Goal: Task Accomplishment & Management: Complete application form

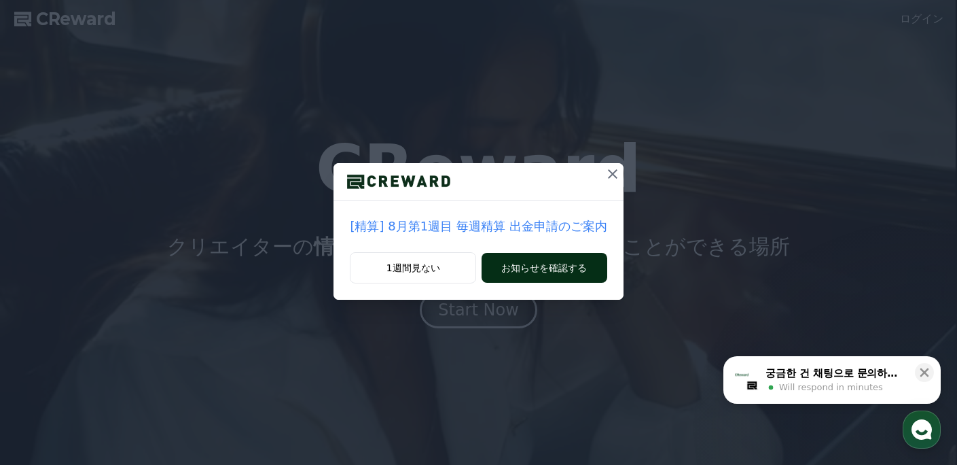
click at [571, 255] on button "お知らせを確認する" at bounding box center [544, 268] width 125 height 30
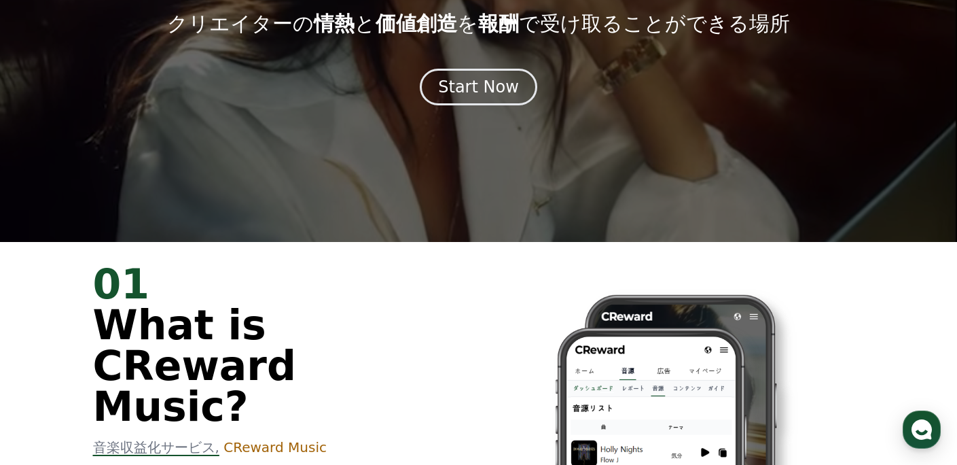
scroll to position [75, 0]
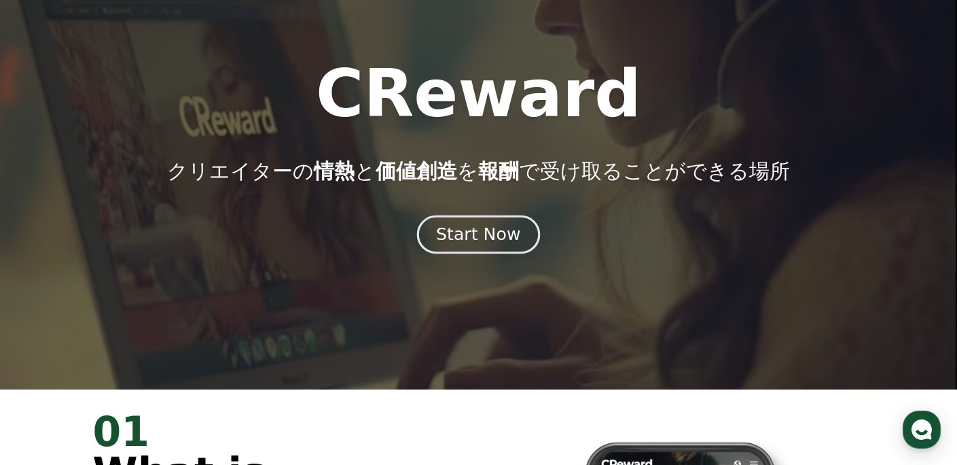
click at [452, 223] on div "Start Now" at bounding box center [478, 234] width 84 height 23
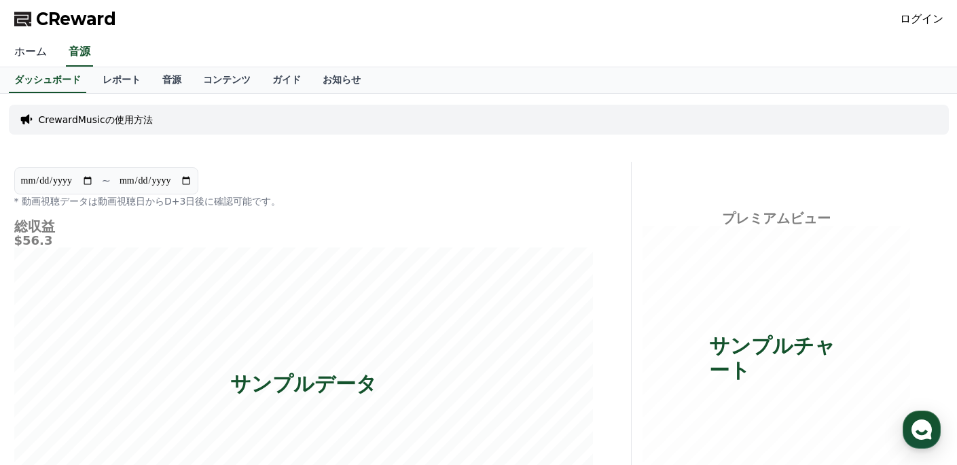
click at [41, 50] on link "ホーム" at bounding box center [30, 52] width 54 height 29
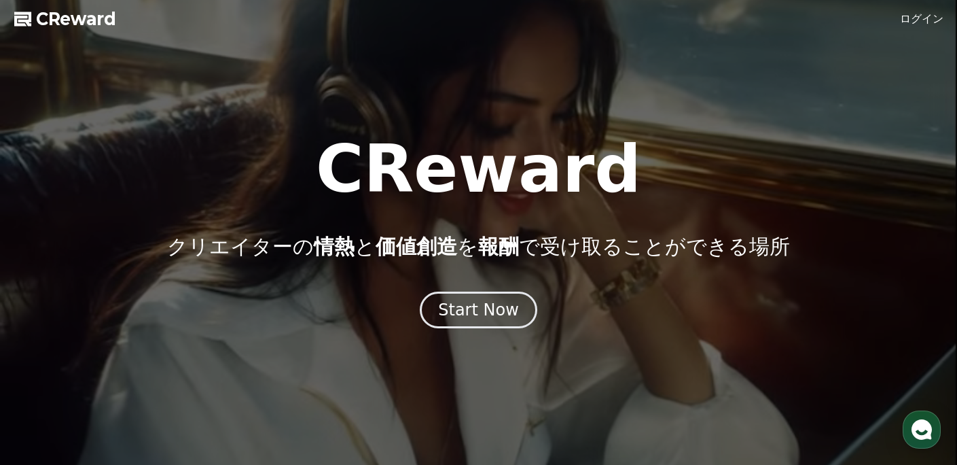
click at [907, 17] on link "ログイン" at bounding box center [921, 19] width 43 height 16
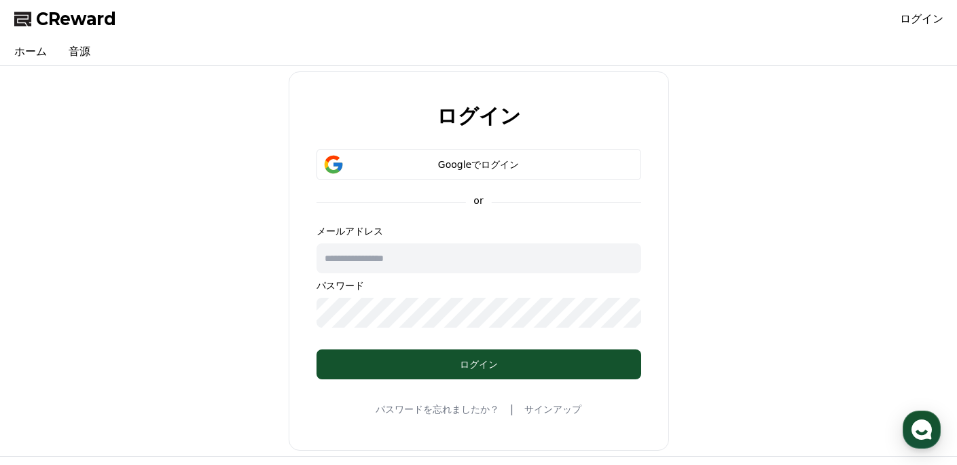
scroll to position [128, 0]
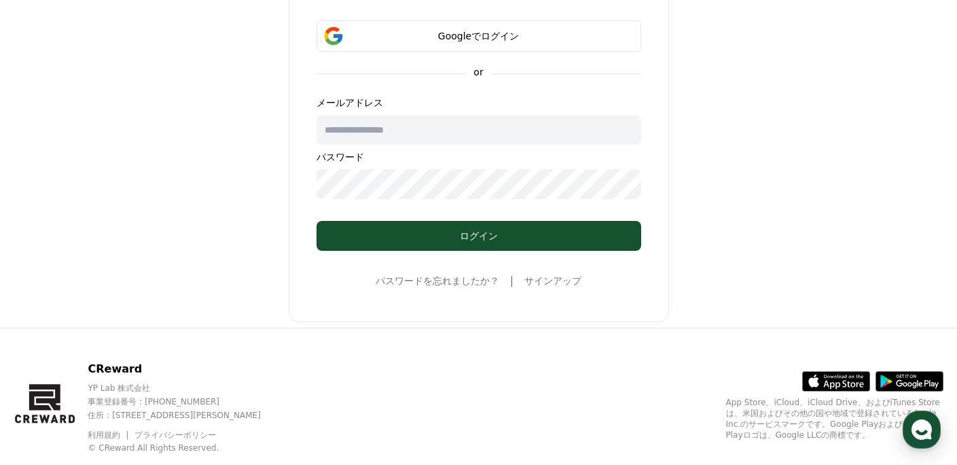
click at [546, 272] on div "ログイン Googleでログイン or メールアドレス パスワード ログイン パスワードを忘れましたか？ | サインアップ" at bounding box center [479, 132] width 380 height 379
click at [545, 282] on link "サインアップ" at bounding box center [552, 281] width 57 height 14
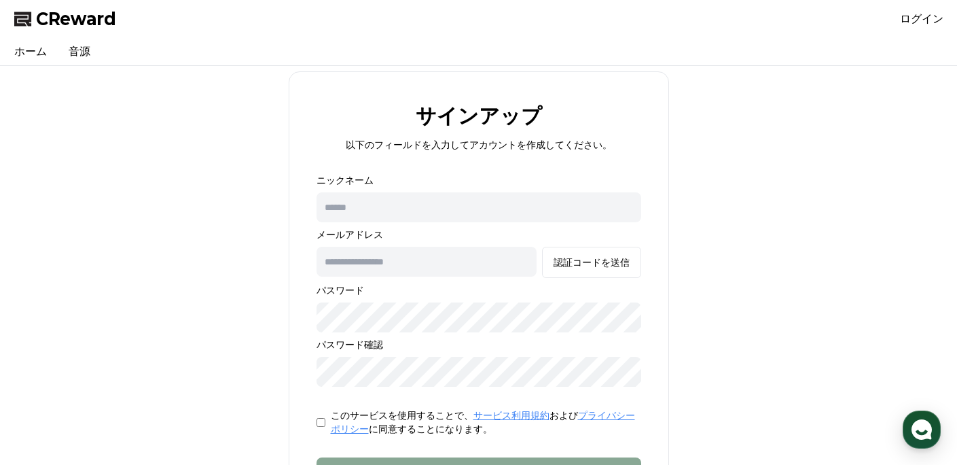
click at [518, 210] on input "text" at bounding box center [479, 207] width 325 height 30
type input "****"
click at [449, 249] on input "text" at bounding box center [427, 262] width 220 height 30
type input "**********"
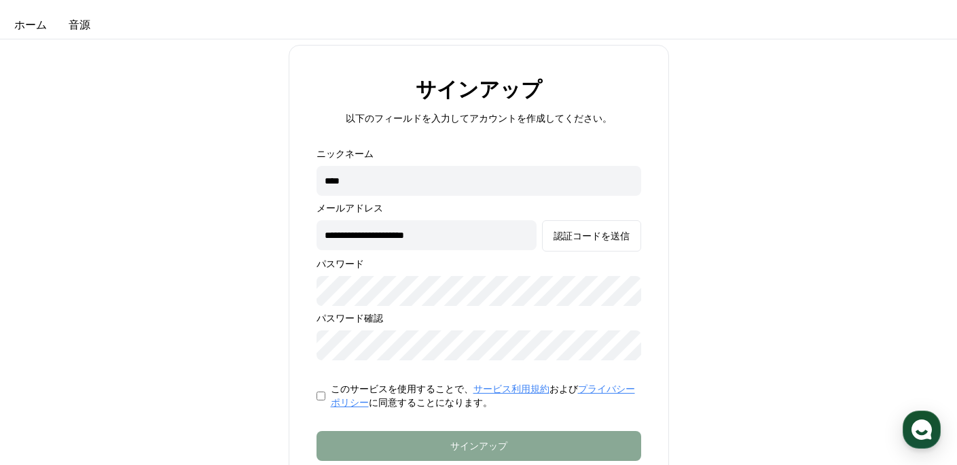
scroll to position [54, 0]
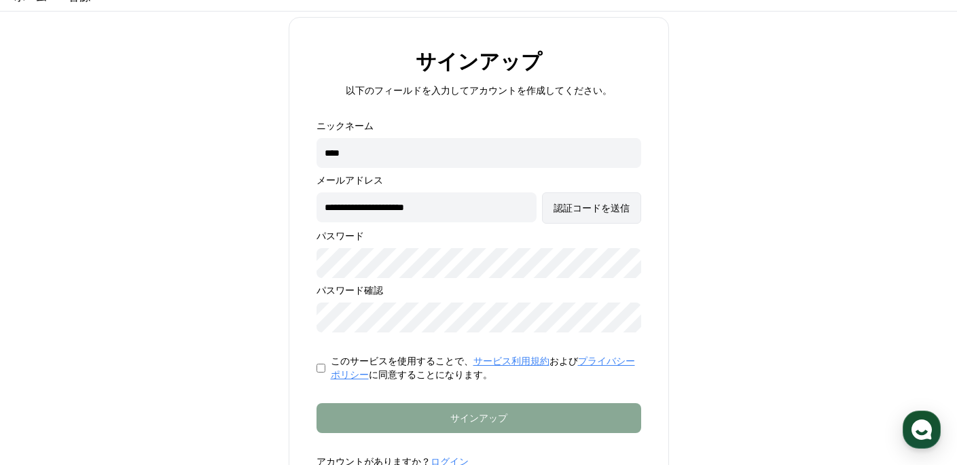
click at [601, 196] on button "認証コードを送信" at bounding box center [591, 207] width 99 height 31
click at [599, 224] on div "**********" at bounding box center [479, 225] width 325 height 213
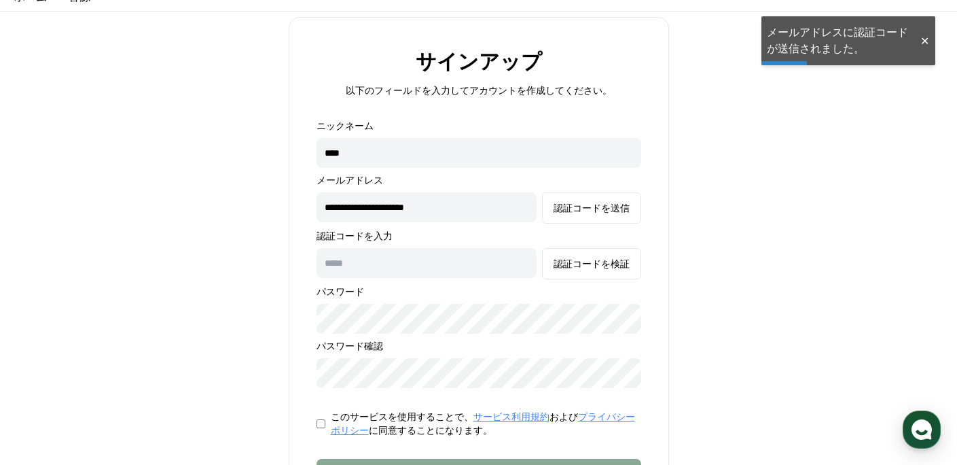
click at [458, 253] on input "text" at bounding box center [427, 263] width 220 height 30
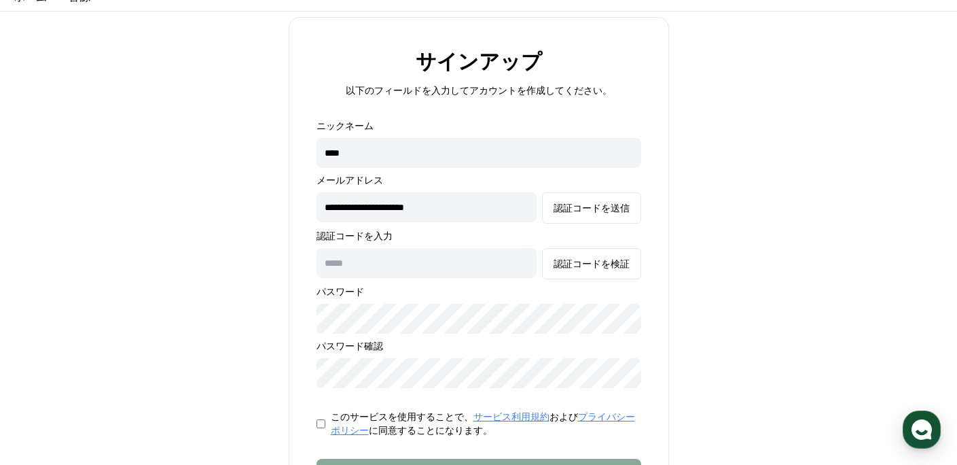
click at [414, 268] on input "text" at bounding box center [427, 263] width 220 height 30
paste input "*******"
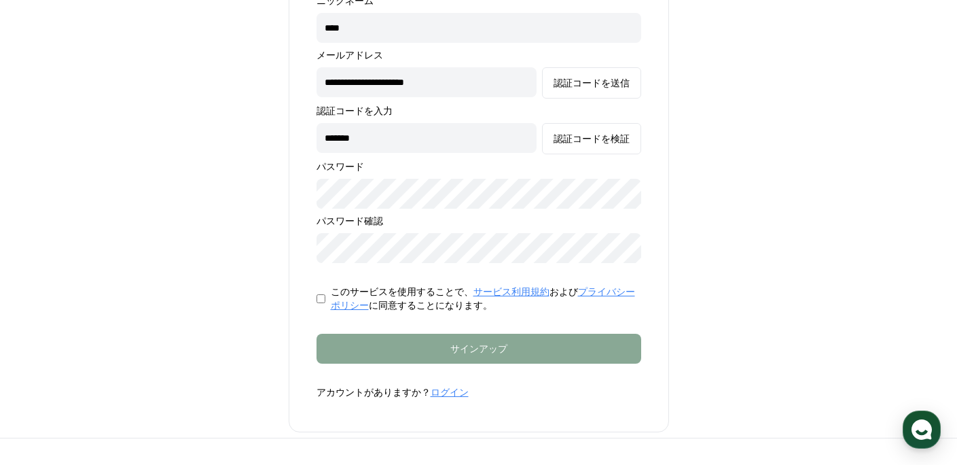
scroll to position [249, 0]
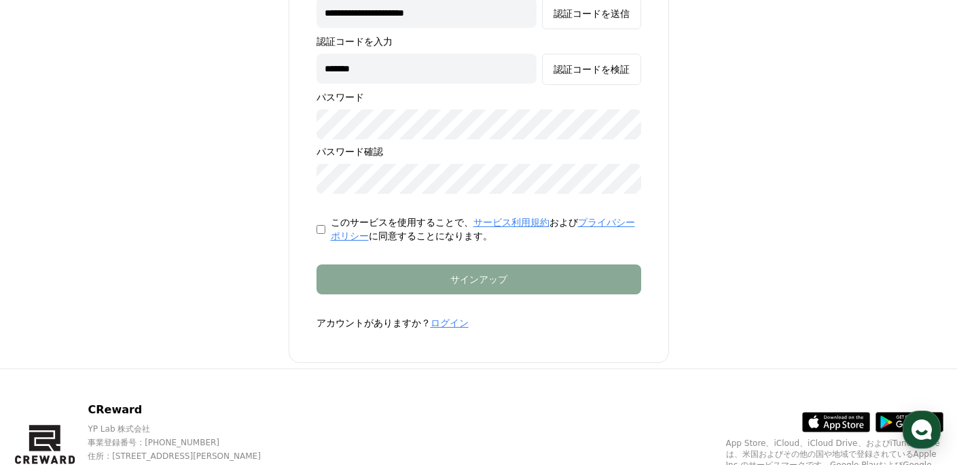
drag, startPoint x: 372, startPoint y: 73, endPoint x: 302, endPoint y: 62, distance: 70.8
click at [302, 62] on form "**********" at bounding box center [479, 127] width 368 height 405
paste input "text"
type input "******"
click at [561, 52] on div "**********" at bounding box center [479, 59] width 325 height 269
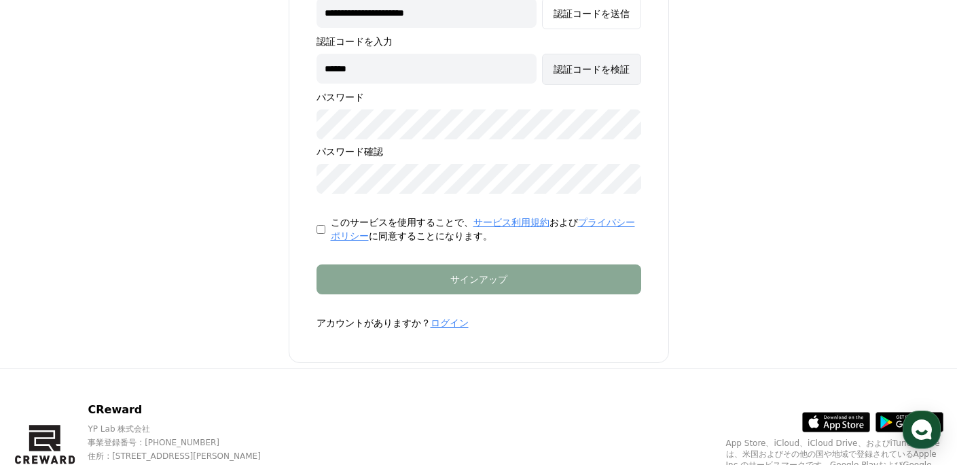
click at [558, 69] on div "認証コードを検証" at bounding box center [592, 69] width 76 height 14
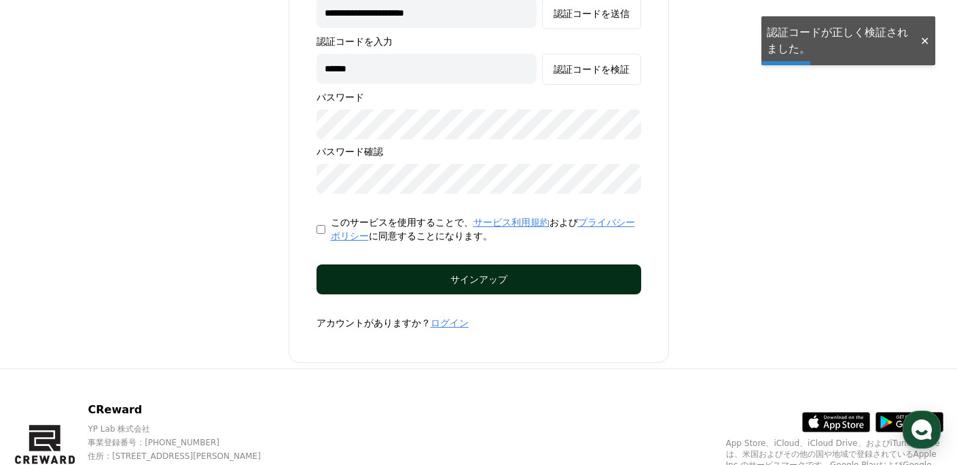
click at [490, 274] on div "サインアップ" at bounding box center [479, 279] width 270 height 14
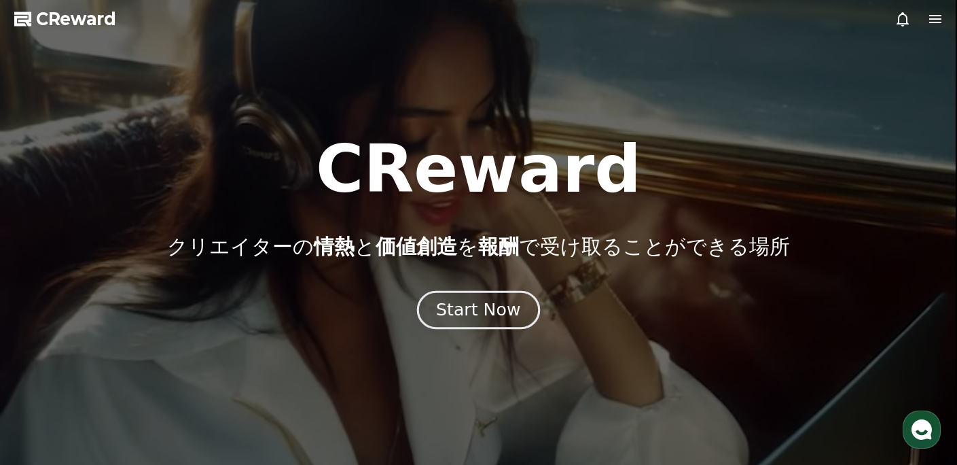
click at [479, 308] on div "Start Now" at bounding box center [478, 309] width 84 height 23
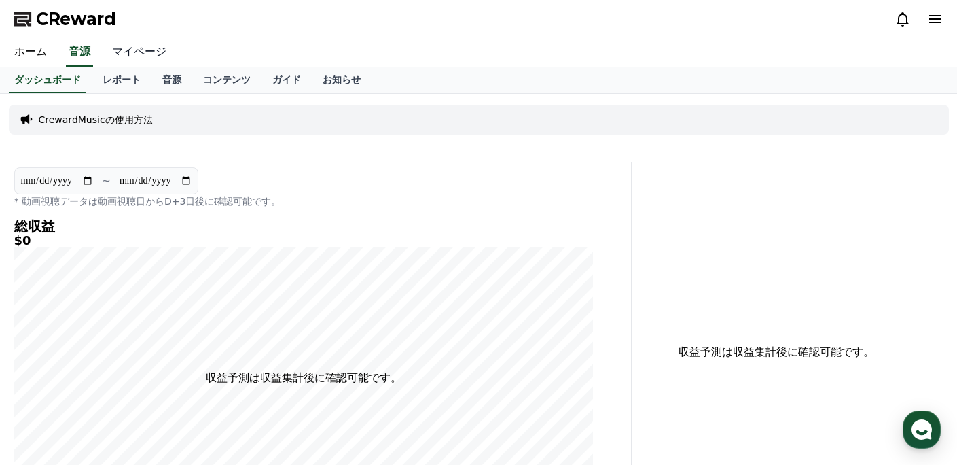
click at [145, 50] on link "マイページ" at bounding box center [139, 52] width 76 height 29
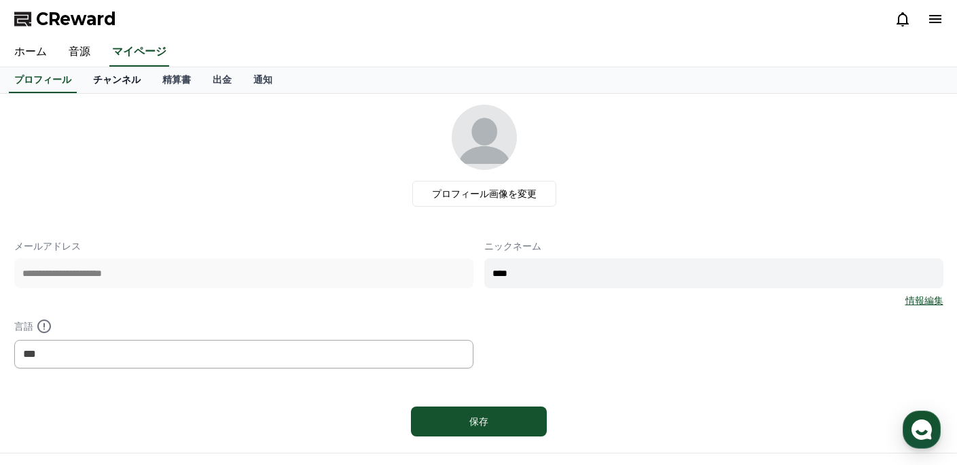
click at [111, 77] on link "チャンネル" at bounding box center [116, 80] width 69 height 26
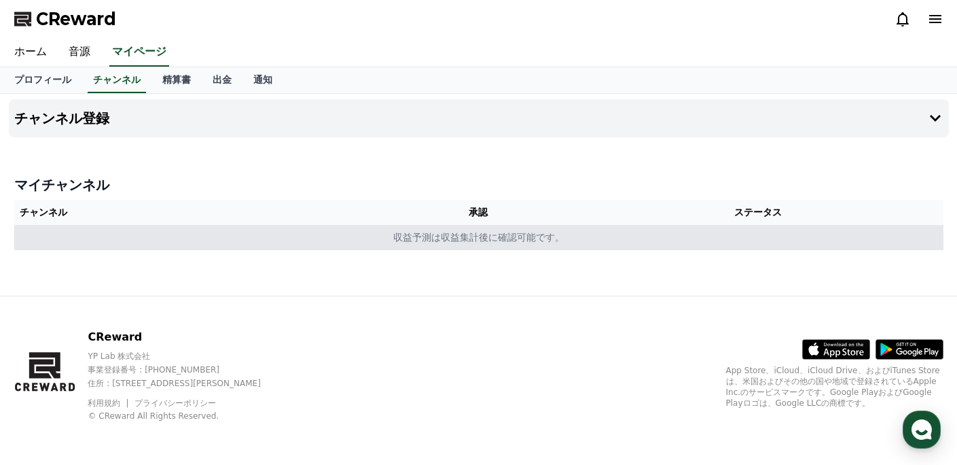
click at [416, 233] on td "収益予測は収益集計後に確認可能です。" at bounding box center [478, 237] width 929 height 25
click at [299, 231] on td "収益予測は収益集計後に確認可能です。" at bounding box center [478, 237] width 929 height 25
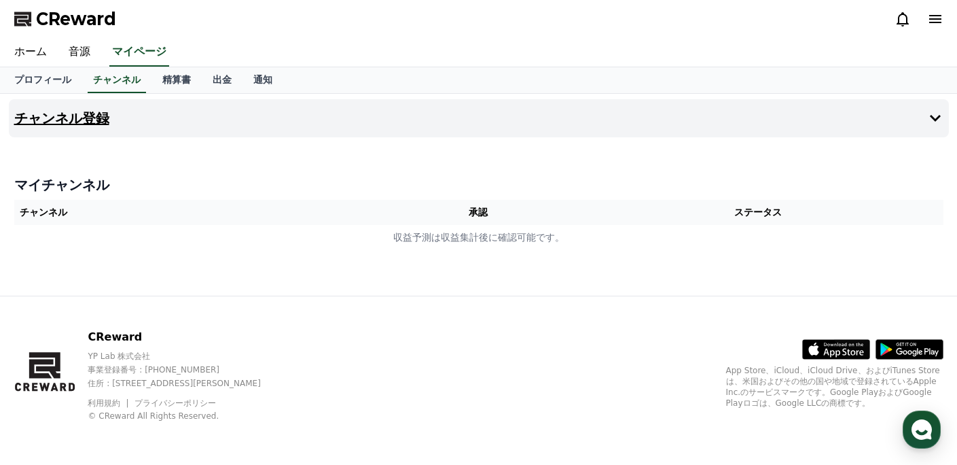
click at [71, 118] on h4 "チャンネル登録" at bounding box center [61, 118] width 95 height 15
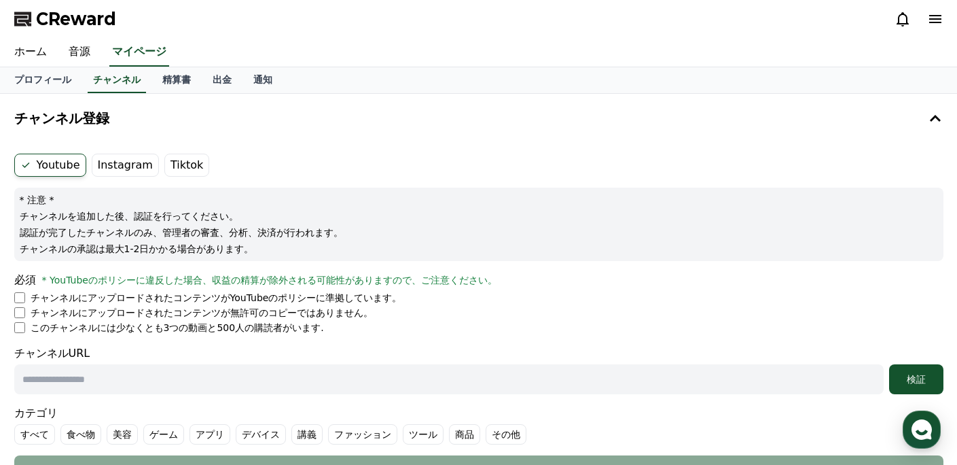
click at [24, 378] on input "text" at bounding box center [448, 379] width 869 height 30
click at [179, 377] on input "text" at bounding box center [448, 379] width 869 height 30
paste input "**********"
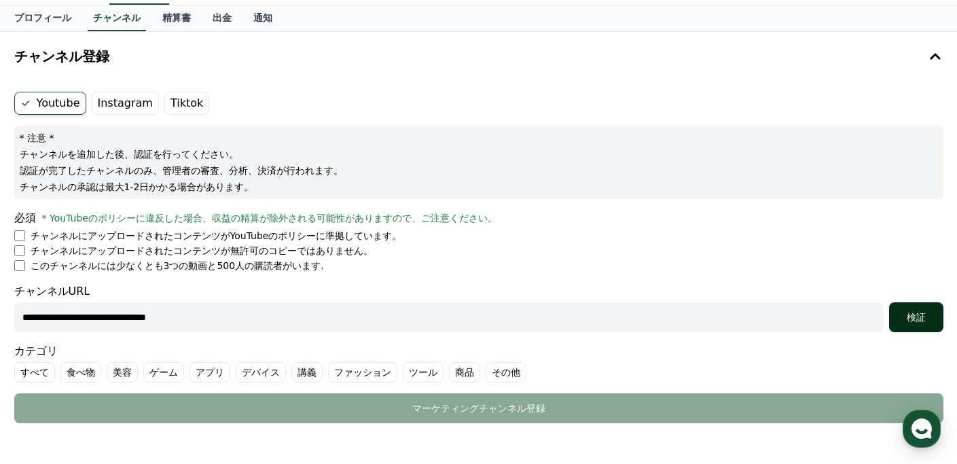
type input "**********"
click at [901, 312] on div "検証" at bounding box center [916, 317] width 43 height 14
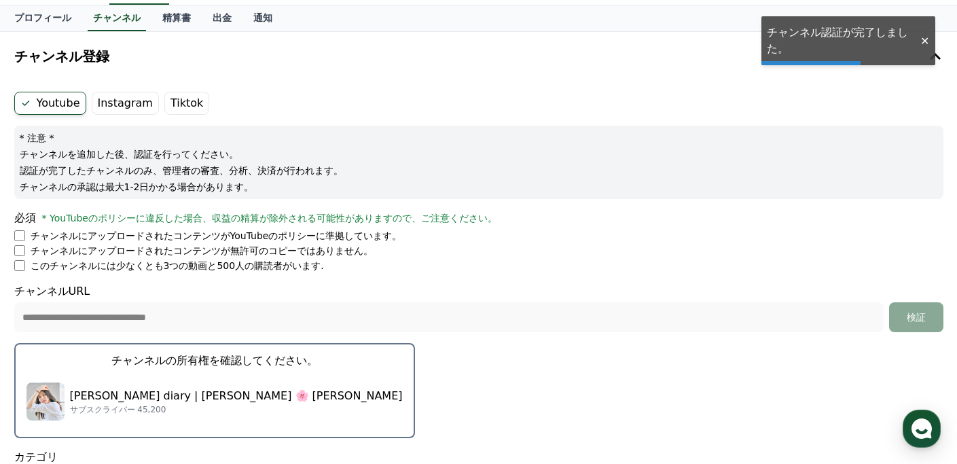
scroll to position [210, 0]
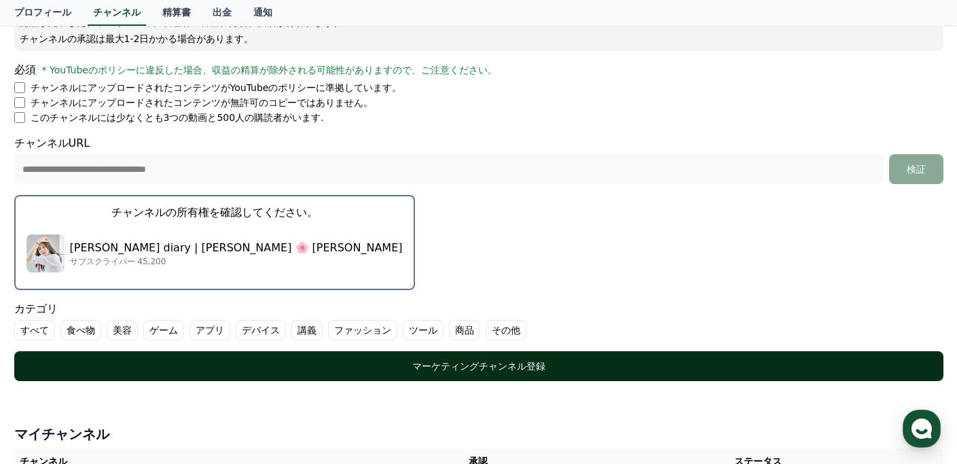
click at [466, 372] on div "マーケティングチャンネル登録" at bounding box center [478, 366] width 875 height 14
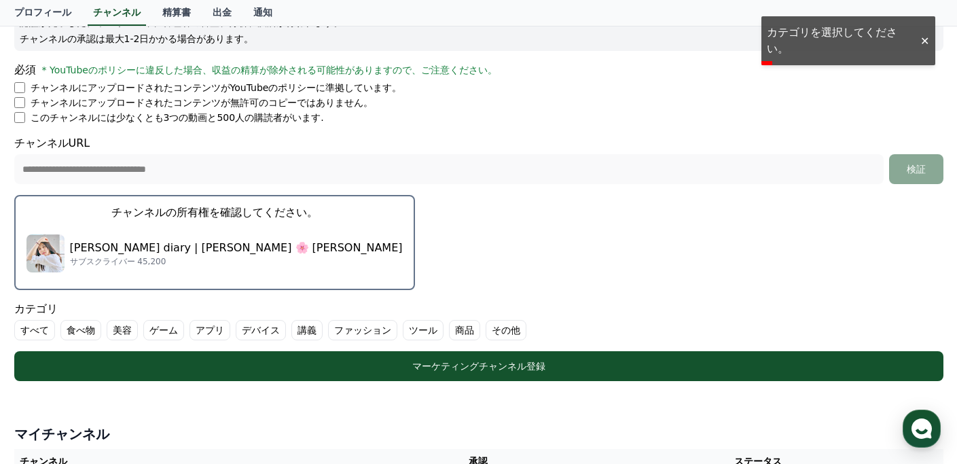
click at [503, 331] on label "その他" at bounding box center [506, 330] width 41 height 20
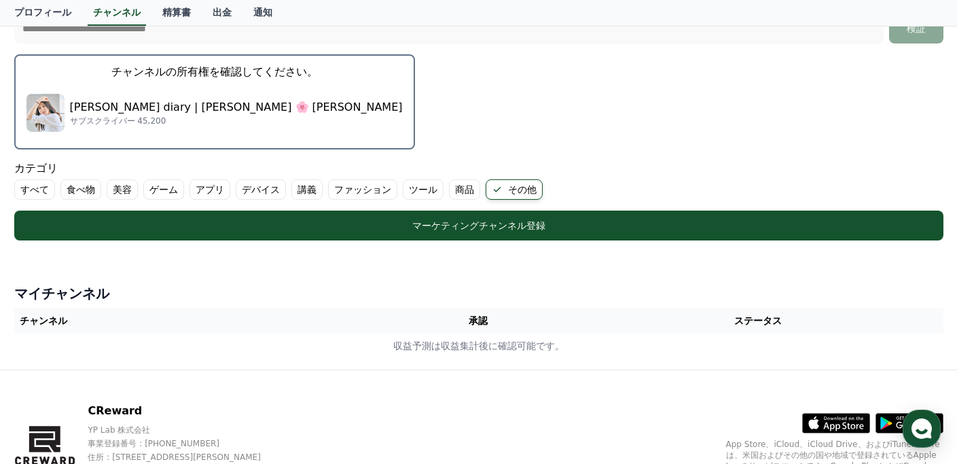
scroll to position [420, 0]
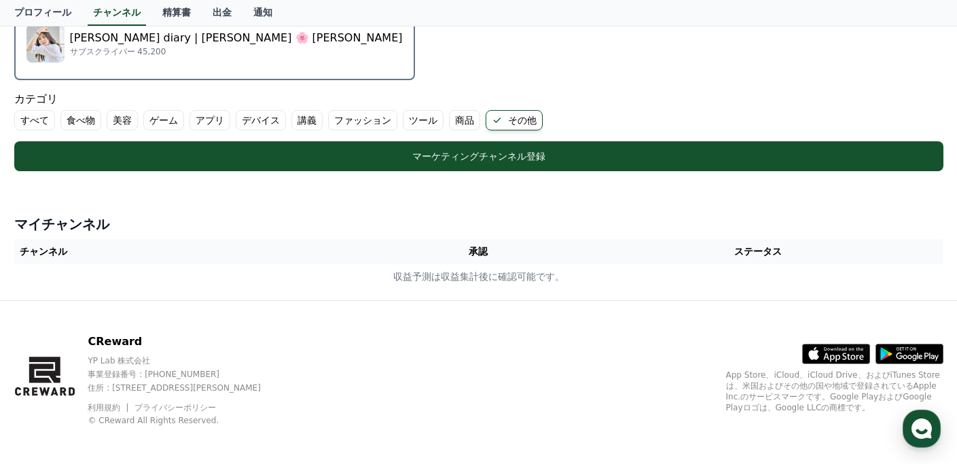
click at [38, 122] on label "すべて" at bounding box center [34, 120] width 41 height 20
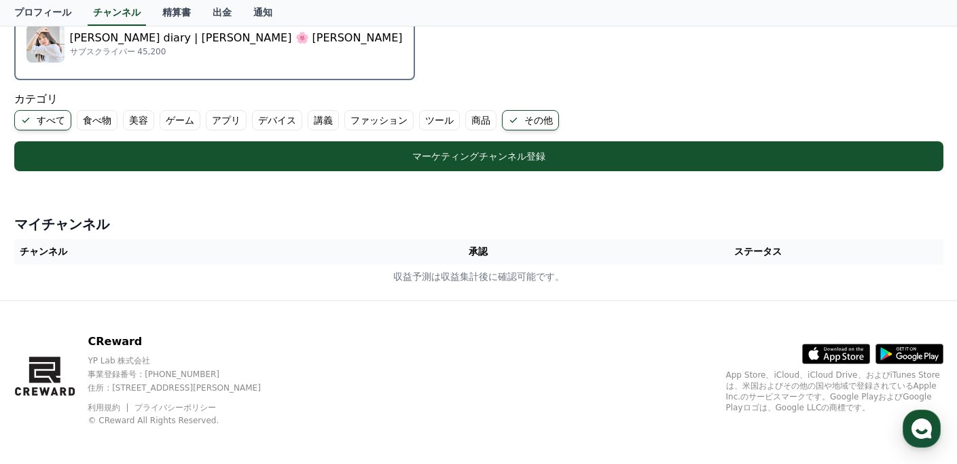
click at [33, 122] on label "すべて" at bounding box center [42, 120] width 57 height 20
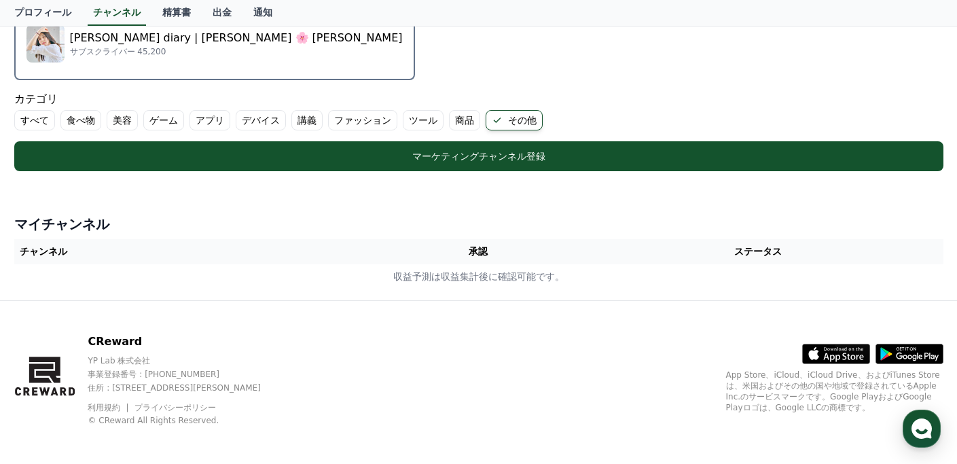
click at [89, 123] on label "食べ物" at bounding box center [80, 120] width 41 height 20
click at [133, 123] on label "美容" at bounding box center [138, 120] width 31 height 20
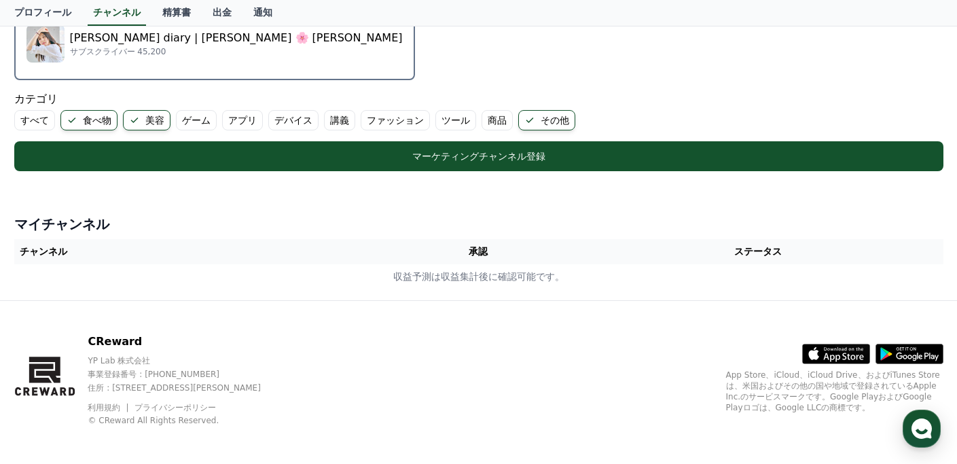
click at [482, 124] on label "商品" at bounding box center [497, 120] width 31 height 20
click at [361, 120] on label "ファッション" at bounding box center [395, 120] width 69 height 20
click at [45, 122] on label "すべて" at bounding box center [34, 120] width 41 height 20
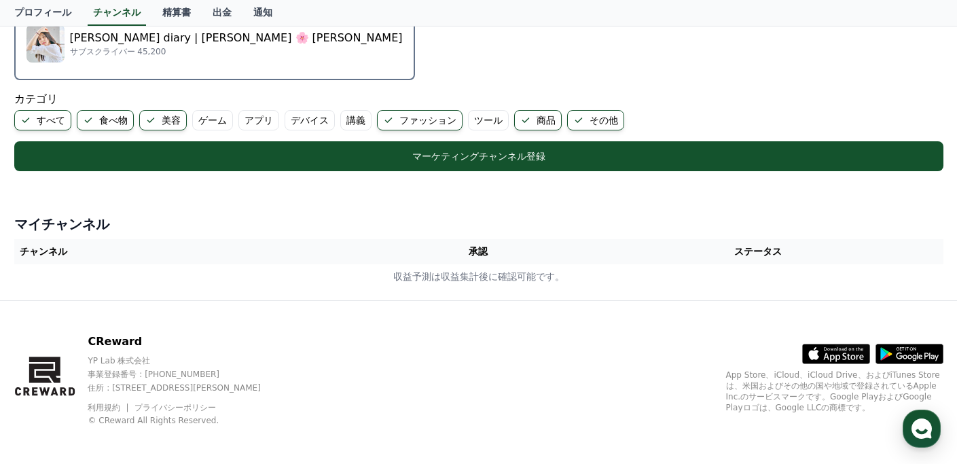
click at [45, 122] on label "すべて" at bounding box center [42, 120] width 57 height 20
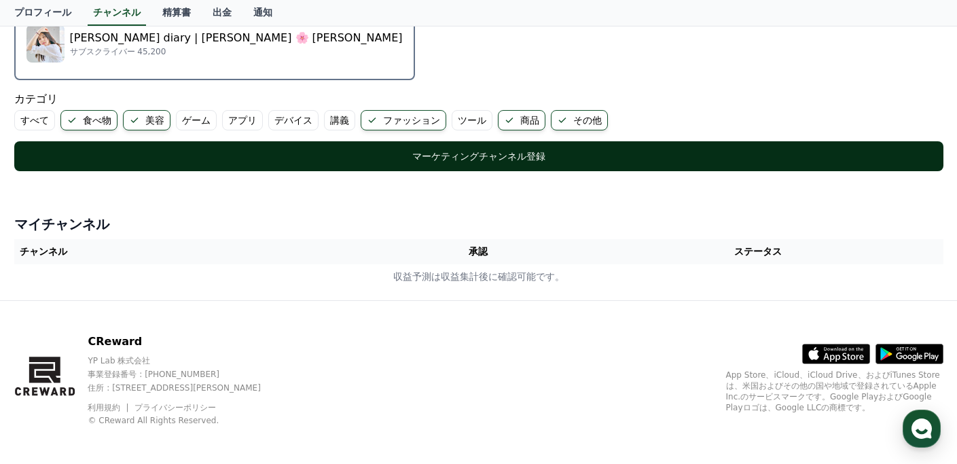
click at [287, 156] on div "マーケティングチャンネル登録" at bounding box center [478, 156] width 875 height 14
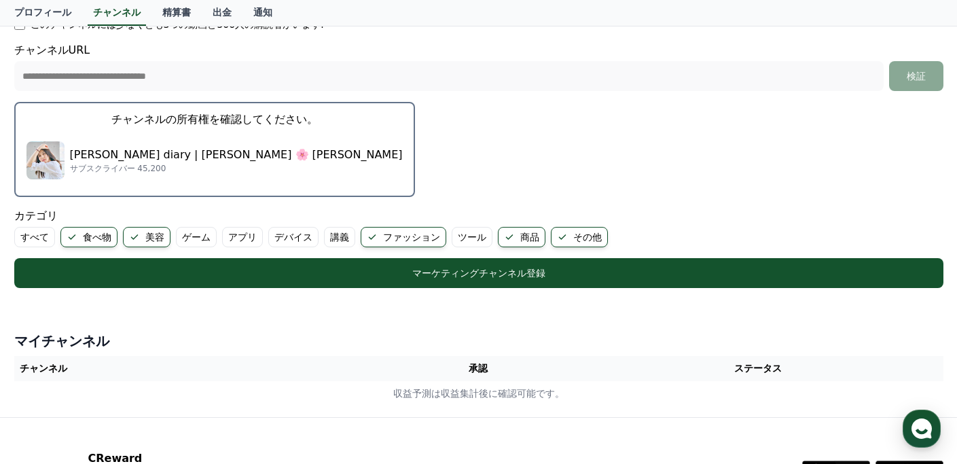
scroll to position [425, 0]
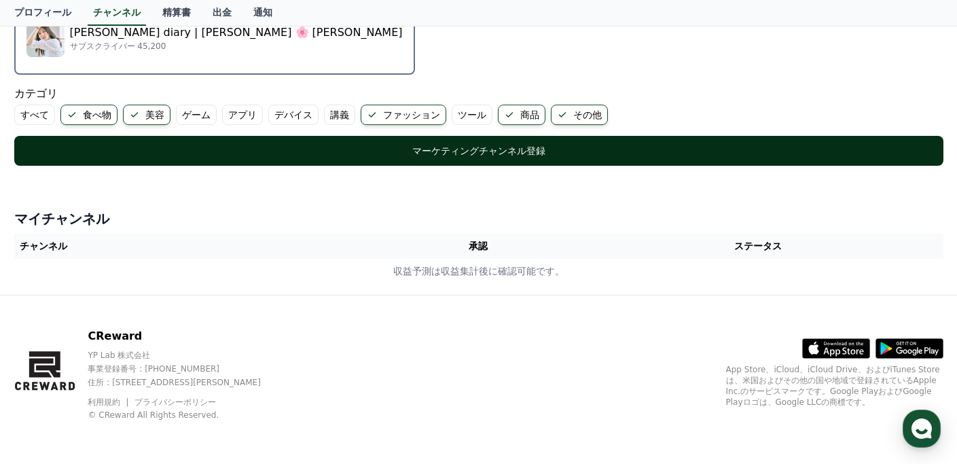
click at [494, 137] on button "マーケティングチャンネル登録" at bounding box center [478, 151] width 929 height 30
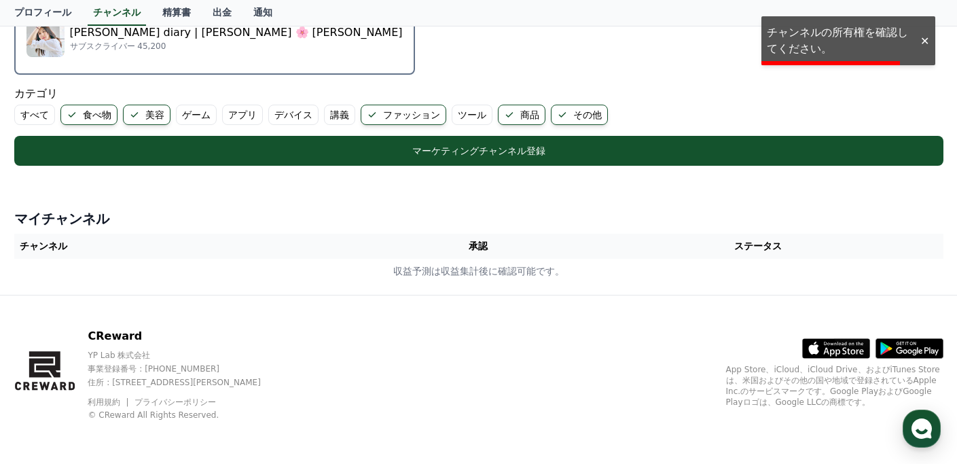
click at [798, 21] on div "プロフィール チャンネル 精算書 出金 通知" at bounding box center [478, 13] width 951 height 26
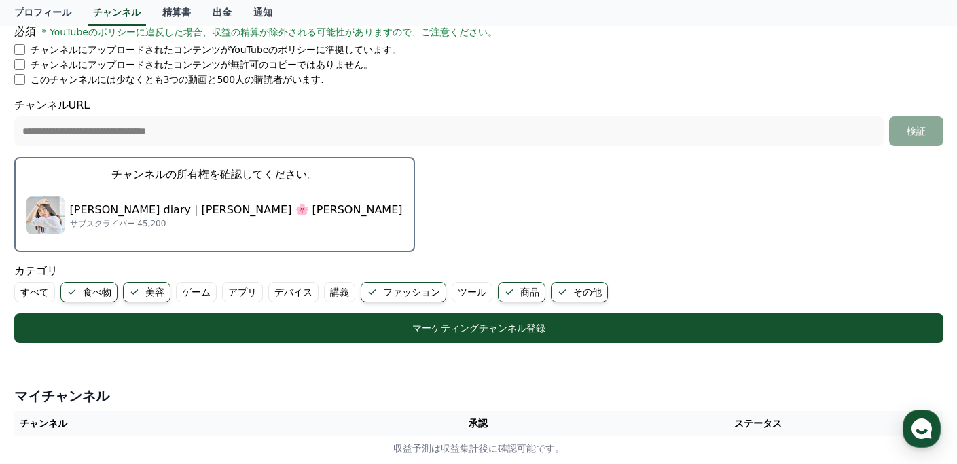
scroll to position [131, 0]
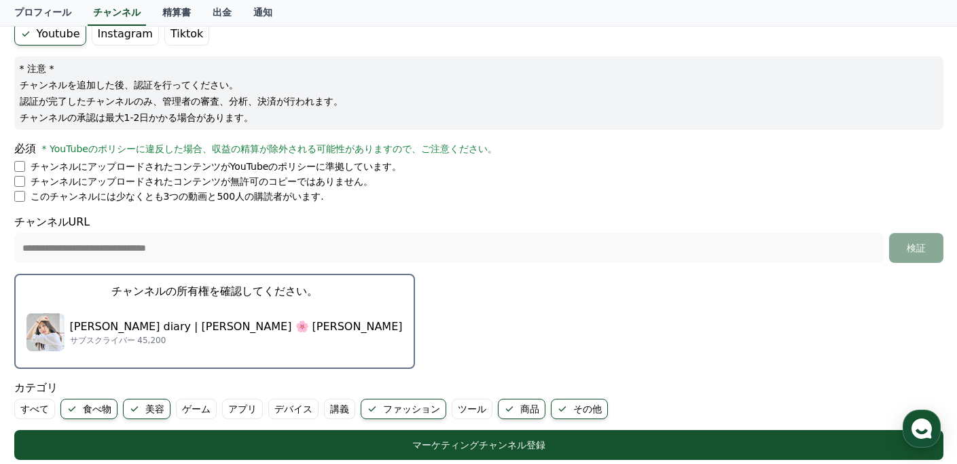
drag, startPoint x: 21, startPoint y: 99, endPoint x: 411, endPoint y: 109, distance: 390.0
click at [409, 108] on div "* 注意 * チャンネルを追加した後、認証を行ってください。 認証が完了したチャンネルのみ、管理者の審査、分析、決済が行われます。 チャンネルの承認は最大1-…" at bounding box center [478, 92] width 929 height 73
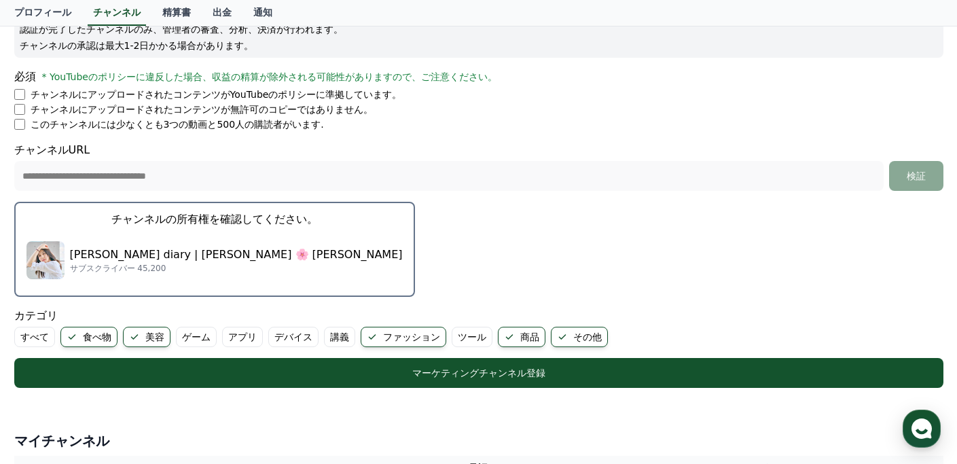
scroll to position [425, 0]
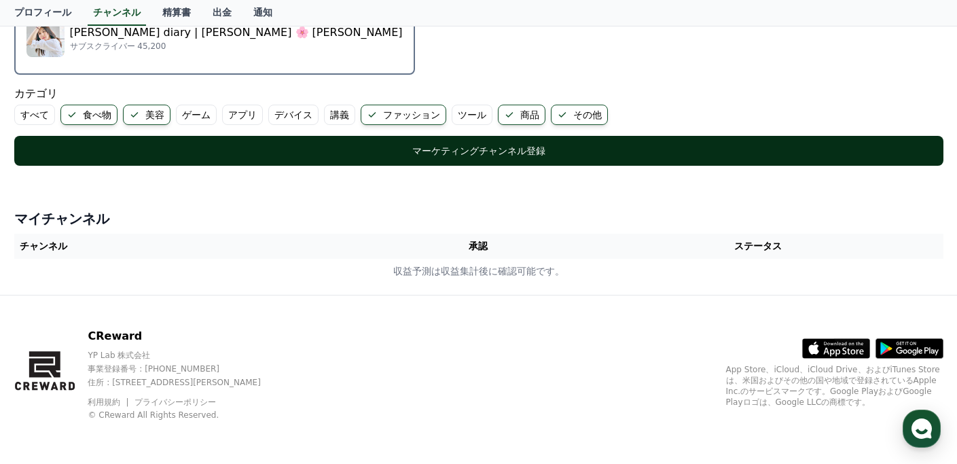
click at [470, 140] on button "マーケティングチャンネル登録" at bounding box center [478, 151] width 929 height 30
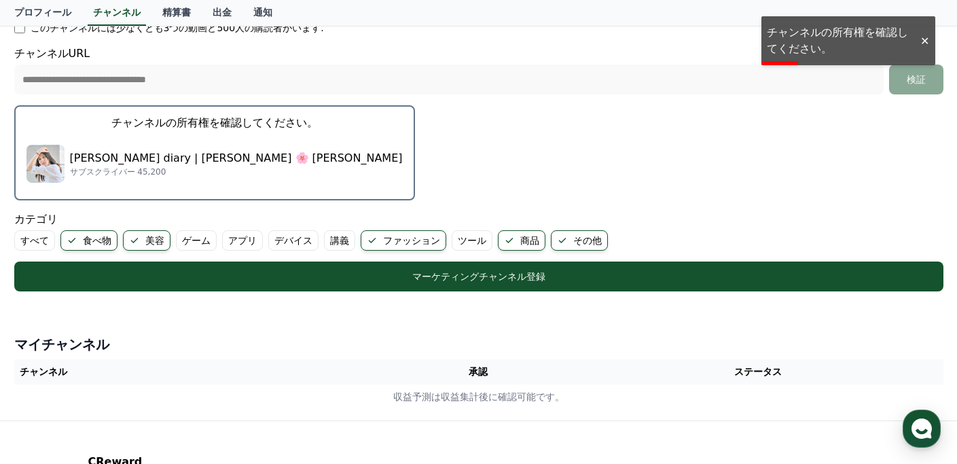
scroll to position [230, 0]
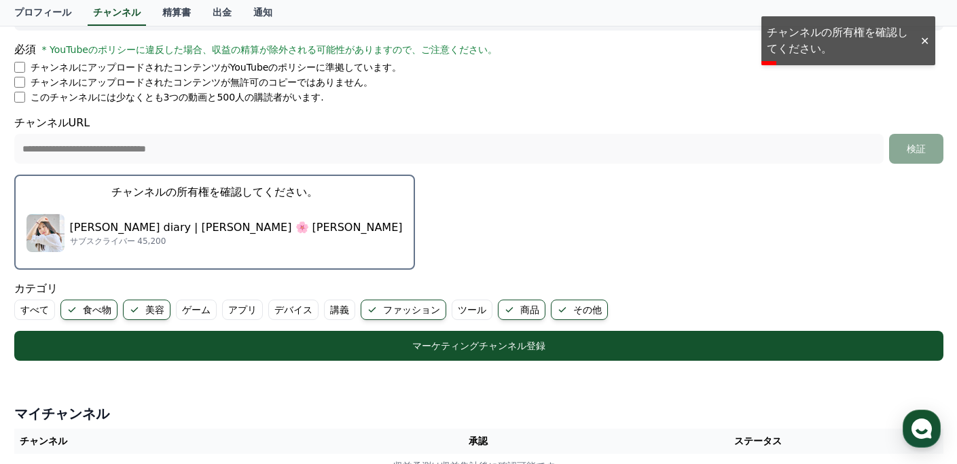
click at [165, 198] on p "チャンネルの所有権を確認してください。" at bounding box center [214, 192] width 206 height 16
click at [158, 190] on div "**********" at bounding box center [479, 123] width 940 height 508
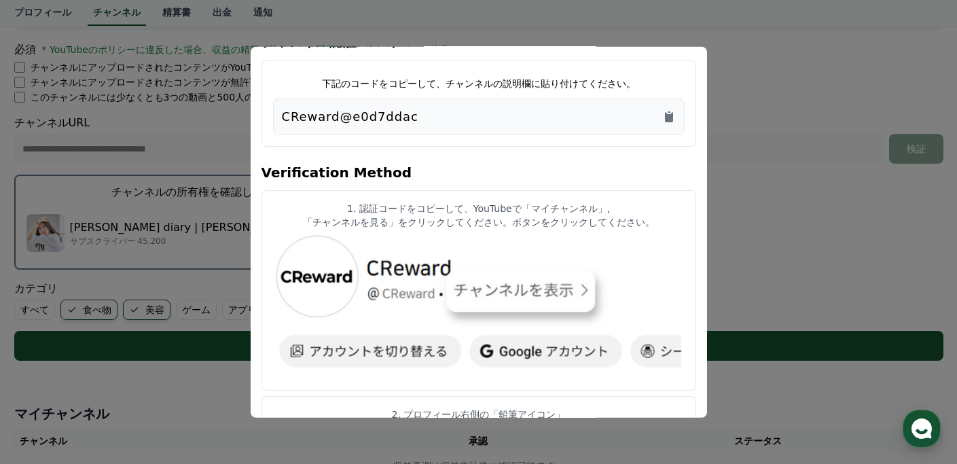
scroll to position [0, 0]
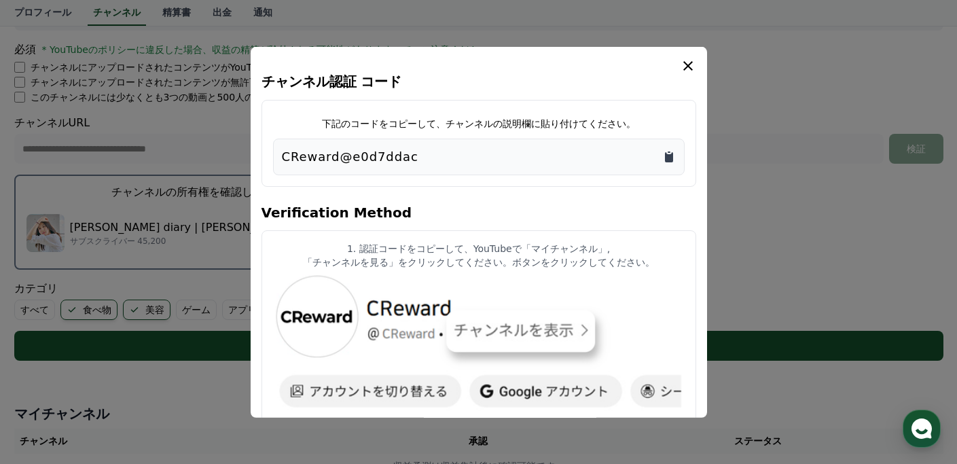
click at [666, 155] on icon "Copy to clipboard" at bounding box center [669, 156] width 8 height 10
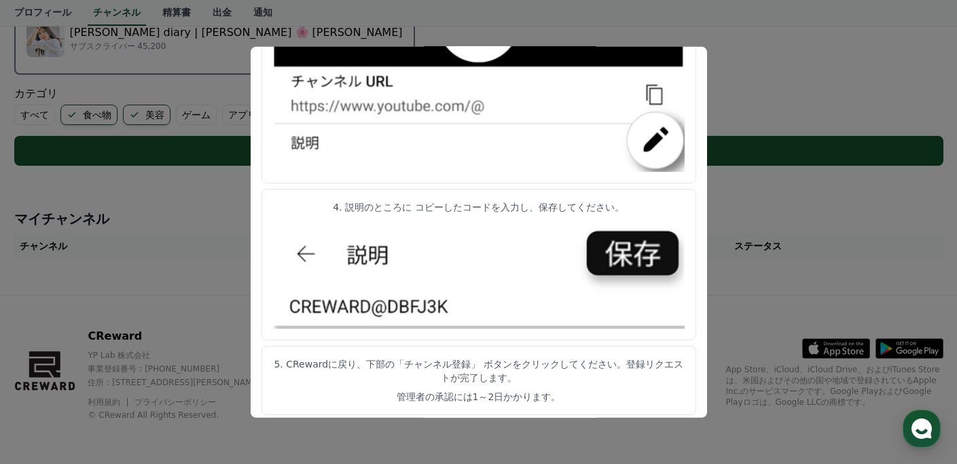
scroll to position [747, 0]
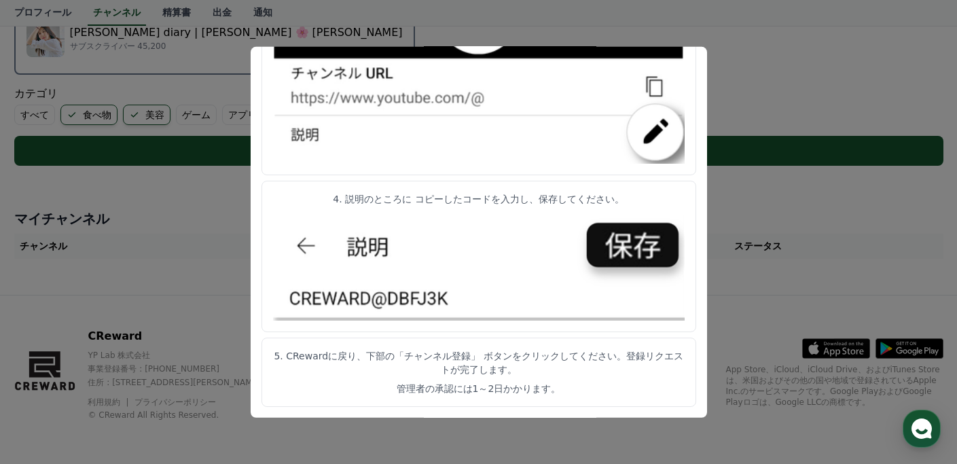
click at [837, 65] on button "close modal" at bounding box center [478, 232] width 957 height 464
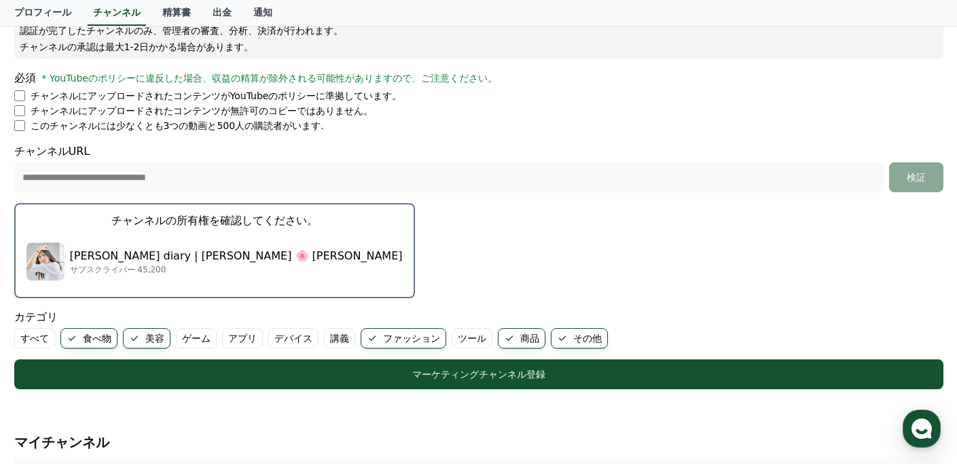
scroll to position [132, 0]
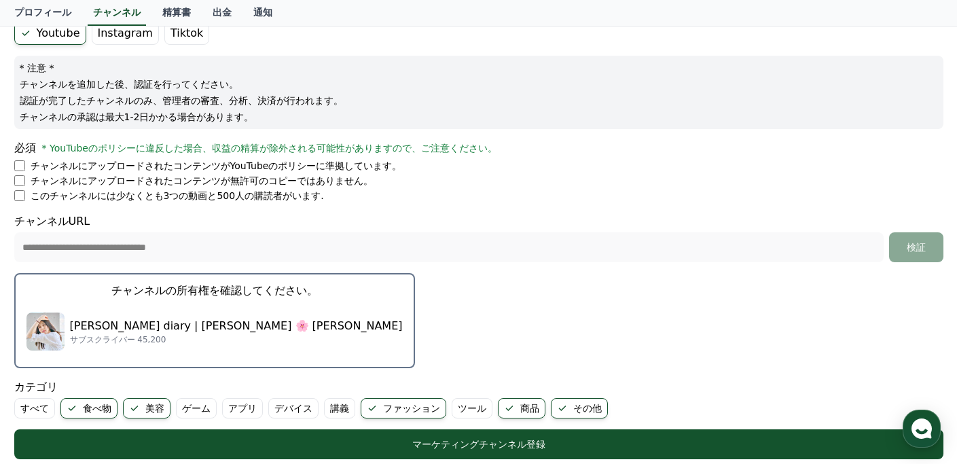
click at [168, 312] on div "Hina’s diary | 春瀬ひな 🌸 Hina Haruse サブスクライバー 45,200" at bounding box center [214, 331] width 376 height 54
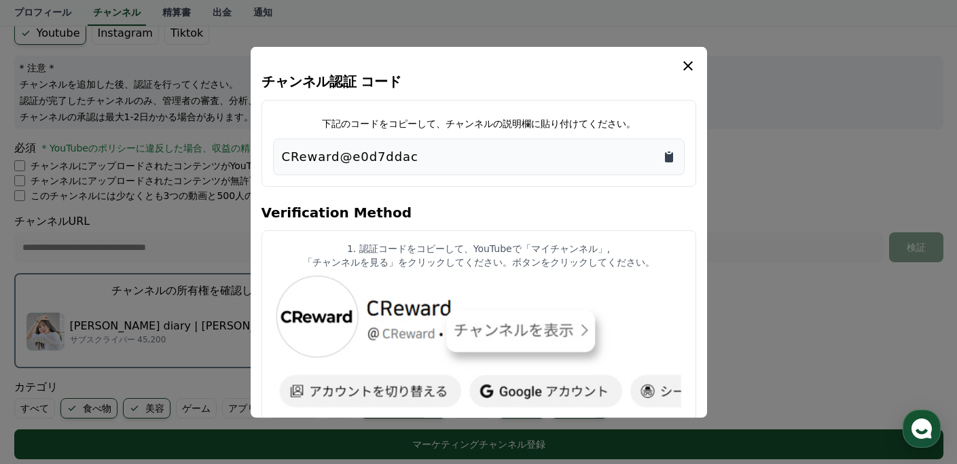
click at [668, 157] on icon "Copy to clipboard" at bounding box center [669, 156] width 8 height 10
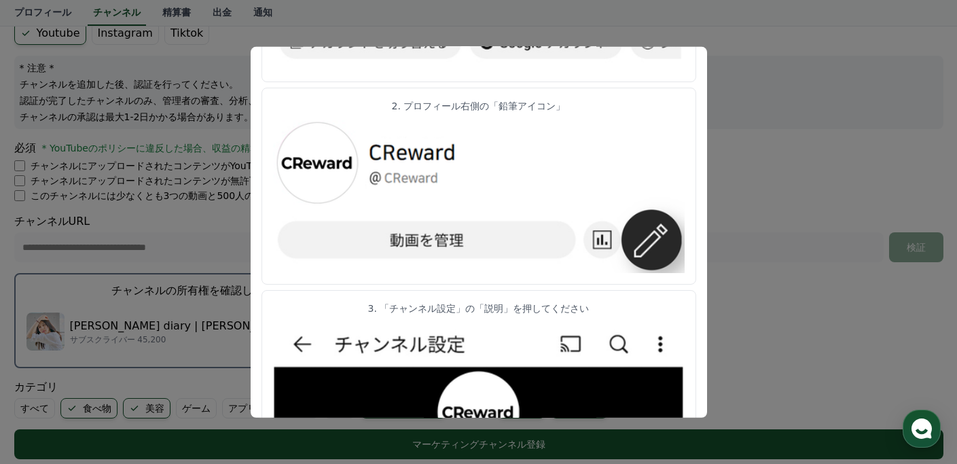
scroll to position [357, 0]
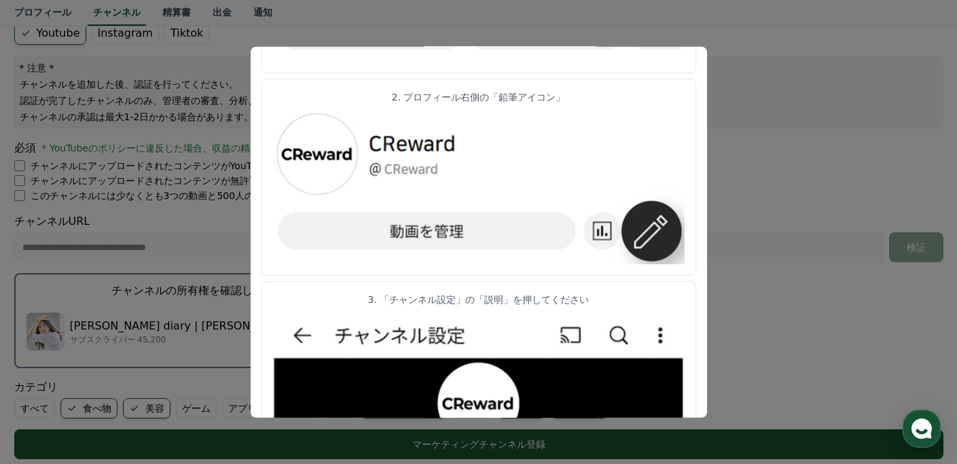
click at [831, 177] on button "close modal" at bounding box center [478, 232] width 957 height 464
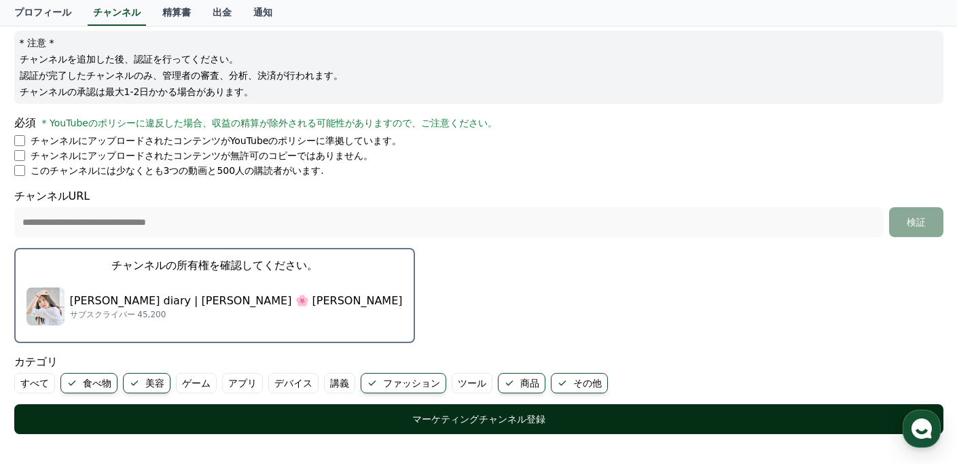
scroll to position [297, 0]
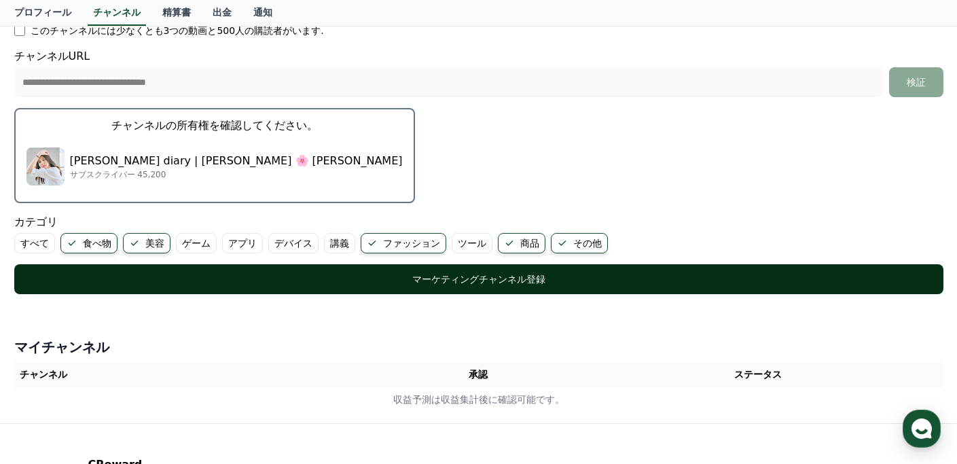
click at [522, 281] on div "マーケティングチャンネル登録" at bounding box center [478, 279] width 875 height 14
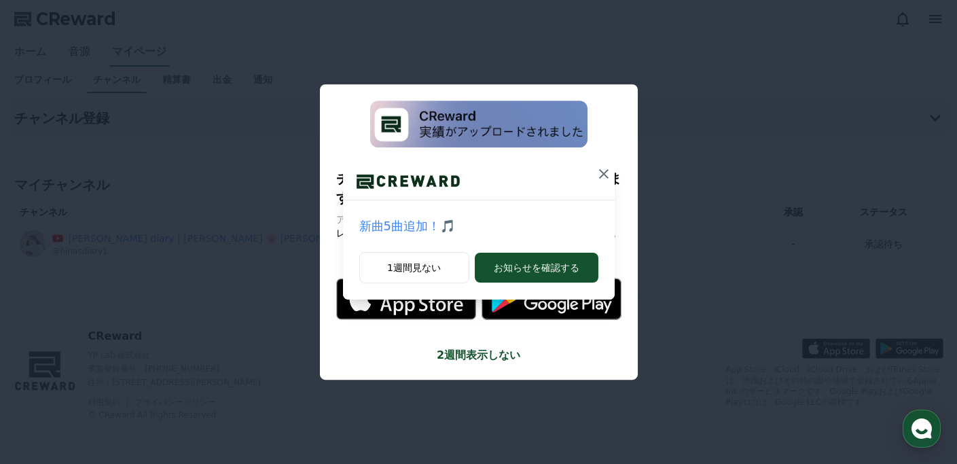
click at [604, 172] on icon at bounding box center [604, 174] width 16 height 16
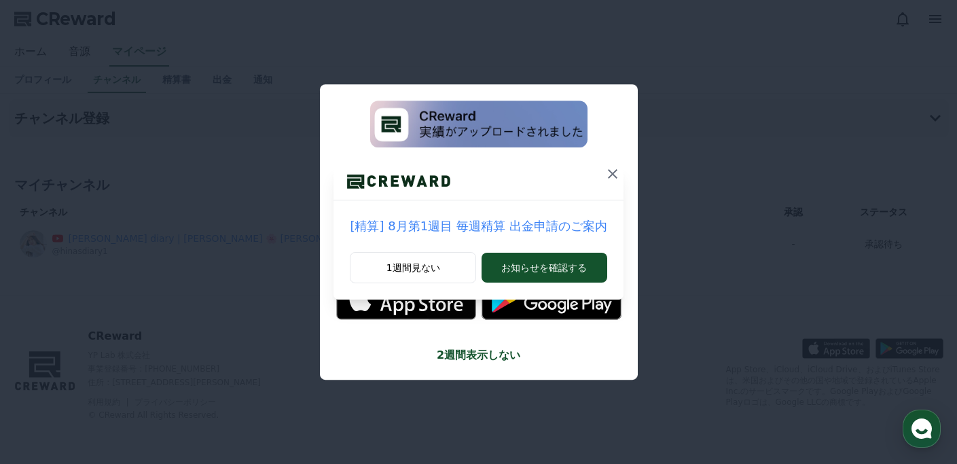
click at [605, 172] on icon at bounding box center [613, 174] width 16 height 16
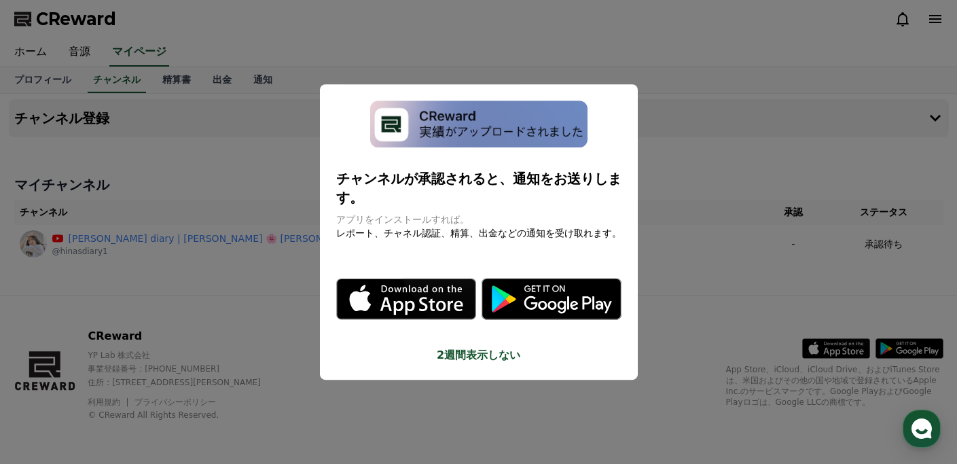
click at [417, 287] on icon "modal" at bounding box center [421, 288] width 80 height 7
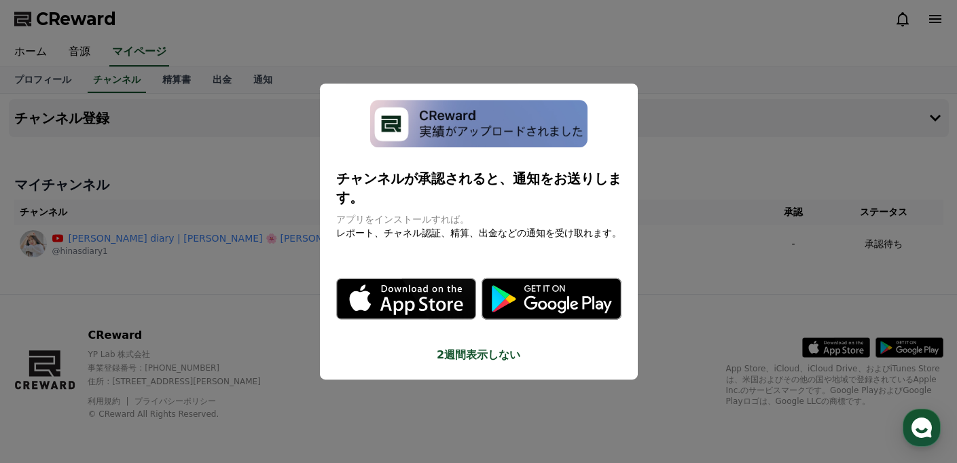
click at [748, 91] on button "close modal" at bounding box center [478, 231] width 957 height 463
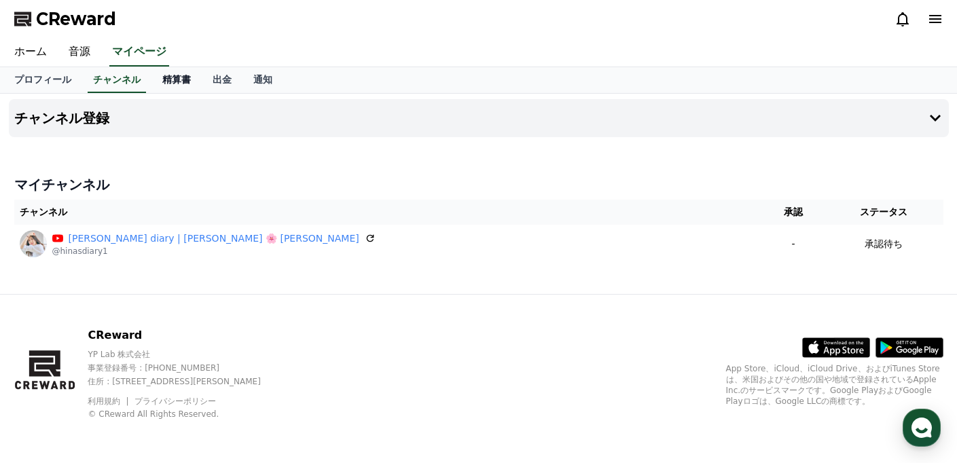
click at [183, 77] on link "精算書" at bounding box center [176, 80] width 50 height 26
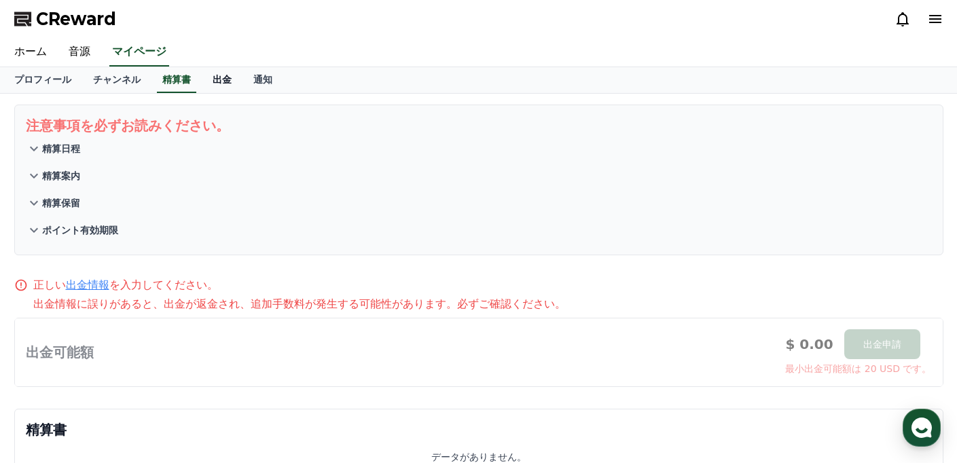
click at [217, 77] on link "出金" at bounding box center [222, 80] width 41 height 26
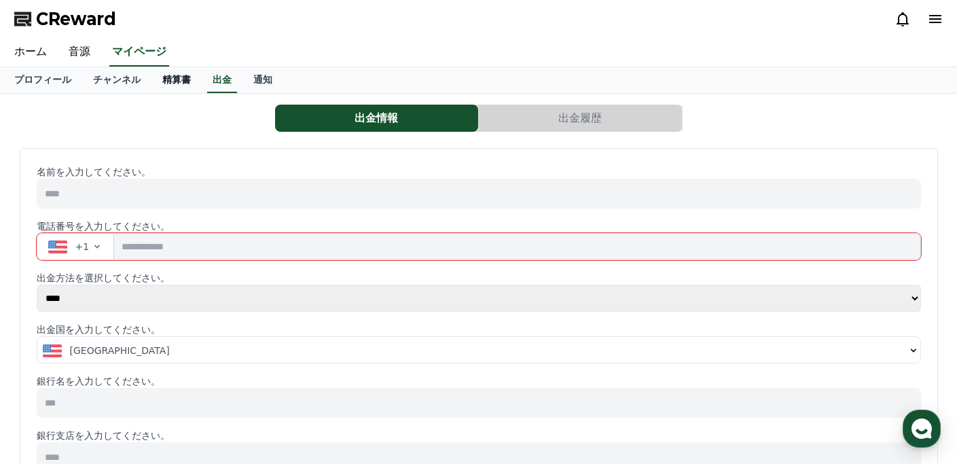
click at [170, 82] on link "精算書" at bounding box center [176, 80] width 50 height 26
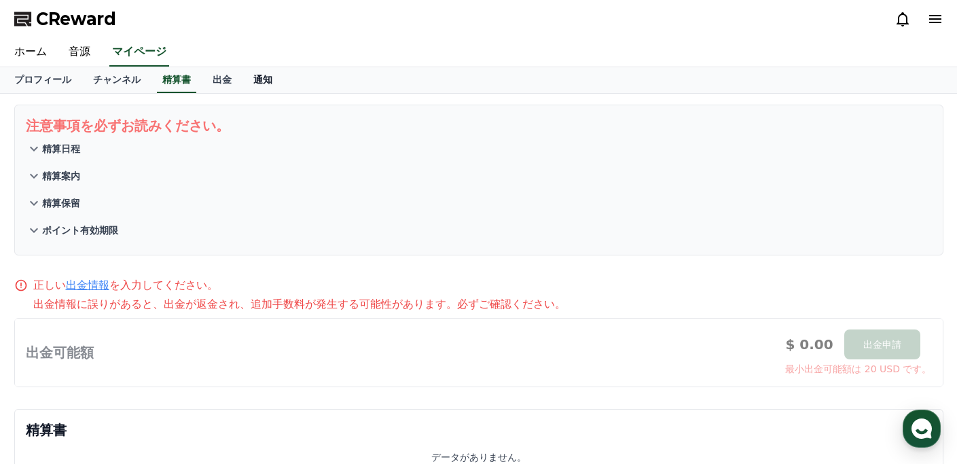
click at [277, 77] on link "通知" at bounding box center [262, 80] width 41 height 26
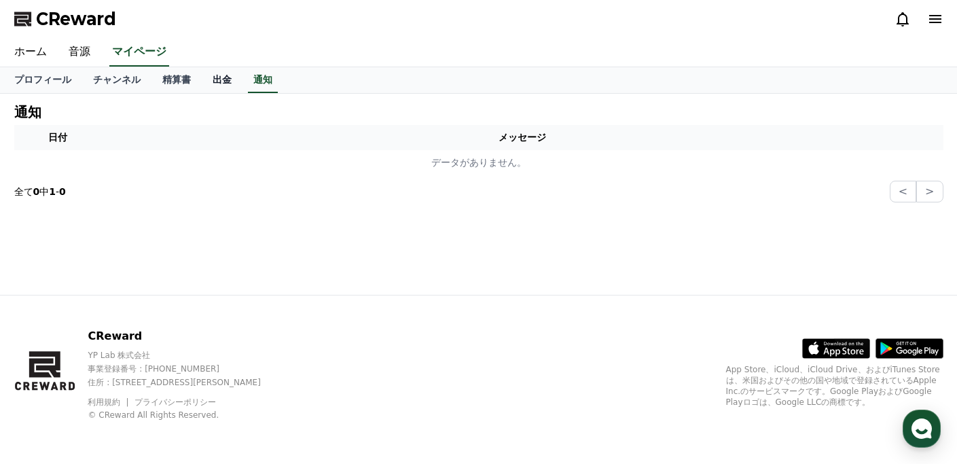
click at [206, 73] on link "出金" at bounding box center [222, 80] width 41 height 26
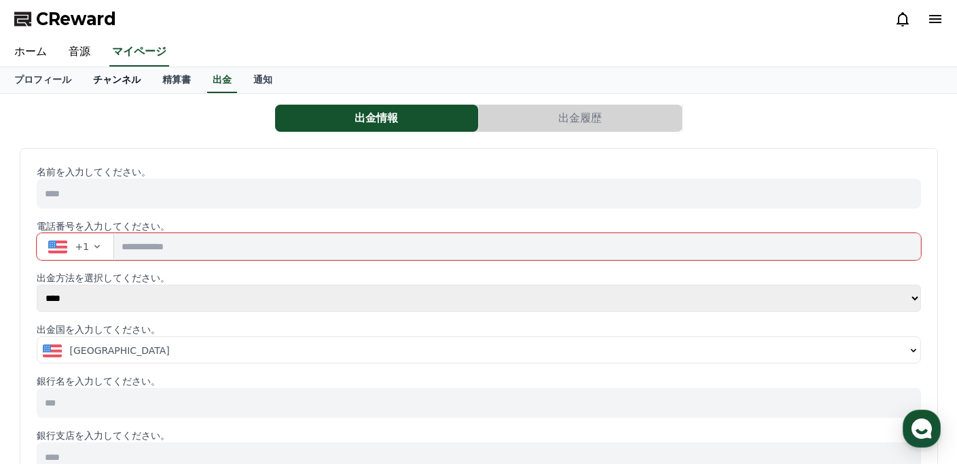
click at [126, 81] on link "チャンネル" at bounding box center [116, 80] width 69 height 26
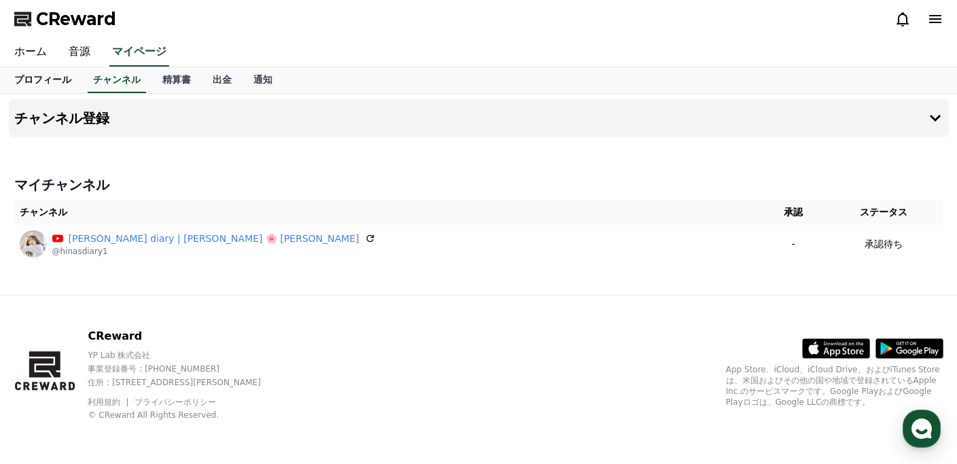
click at [65, 72] on link "プロフィール" at bounding box center [42, 80] width 79 height 26
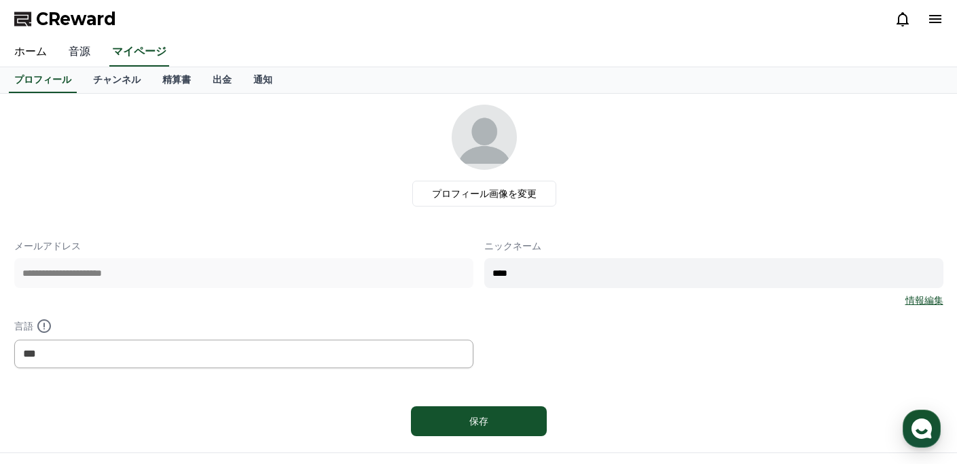
click at [79, 52] on link "音源" at bounding box center [79, 52] width 43 height 29
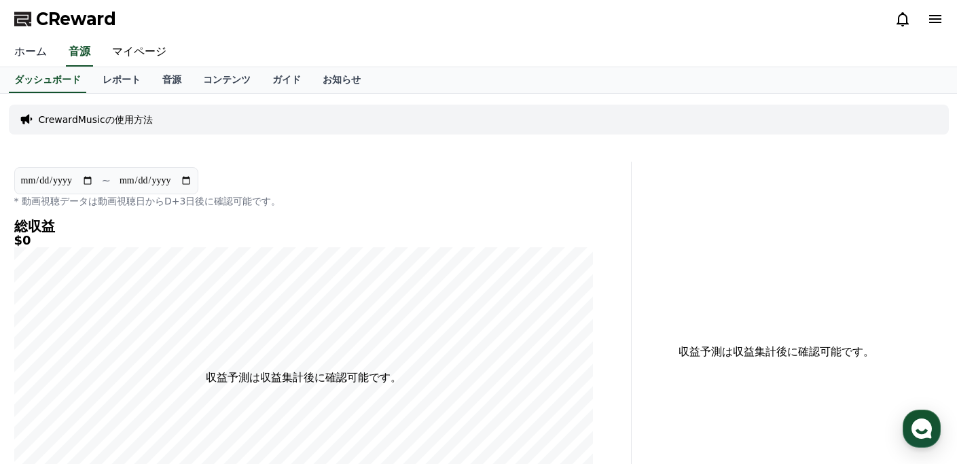
click at [39, 50] on link "ホーム" at bounding box center [30, 52] width 54 height 29
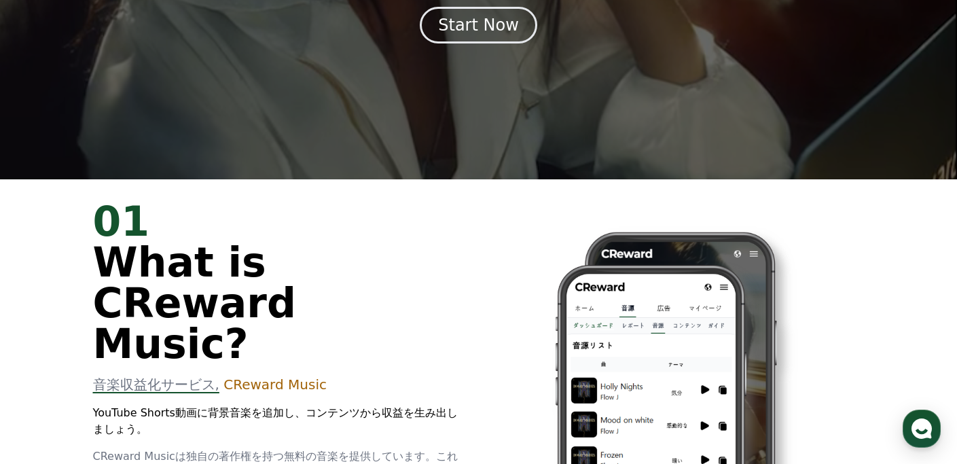
scroll to position [50, 0]
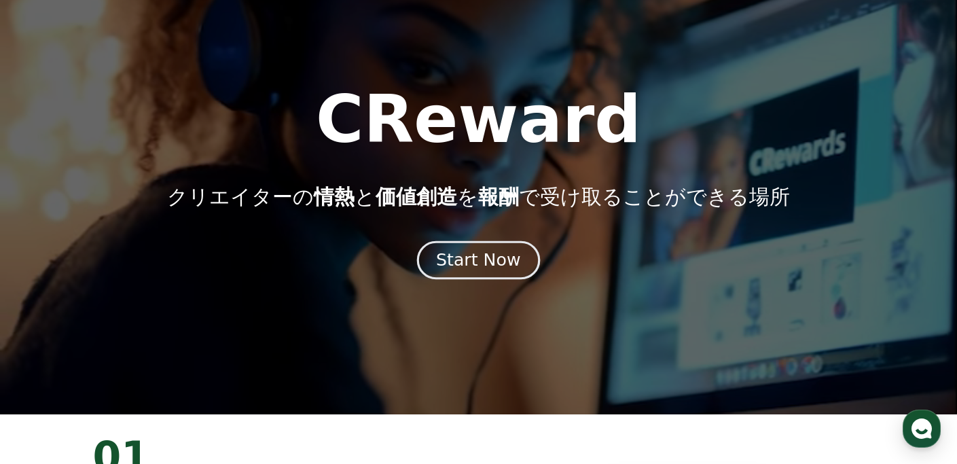
click at [473, 265] on div "Start Now" at bounding box center [478, 260] width 84 height 23
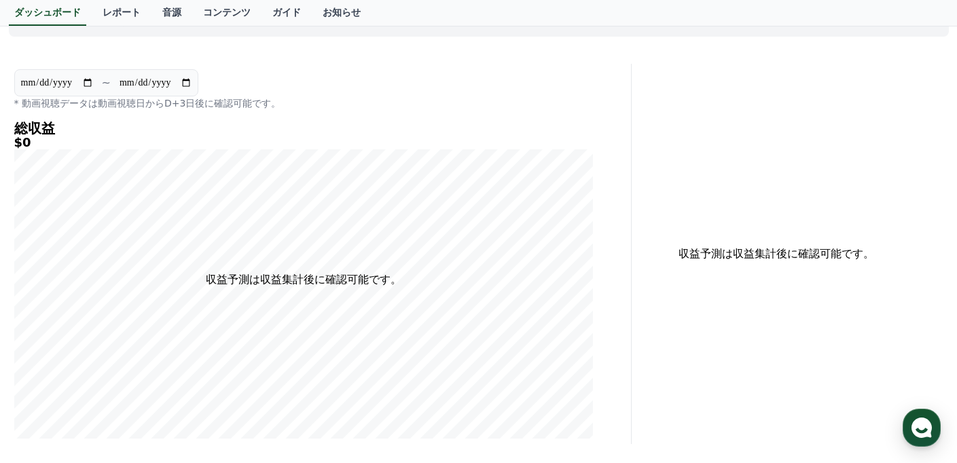
scroll to position [3, 0]
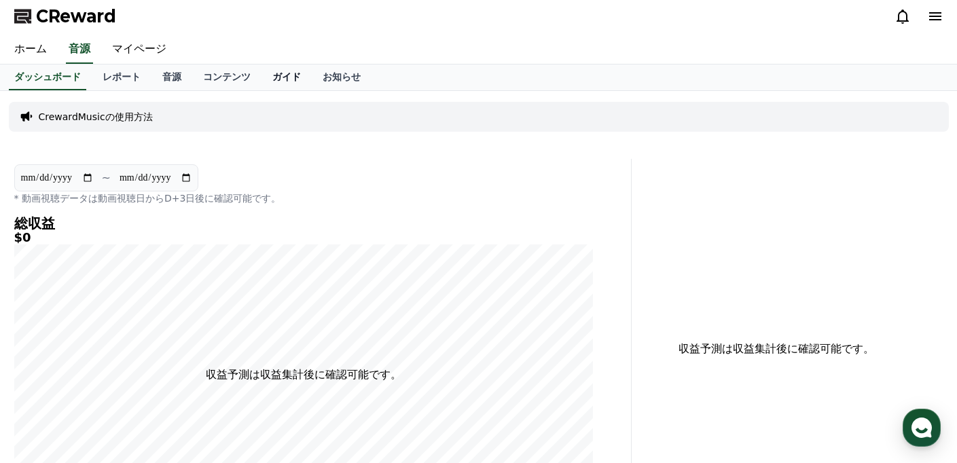
click at [291, 79] on link "ガイド" at bounding box center [286, 78] width 50 height 26
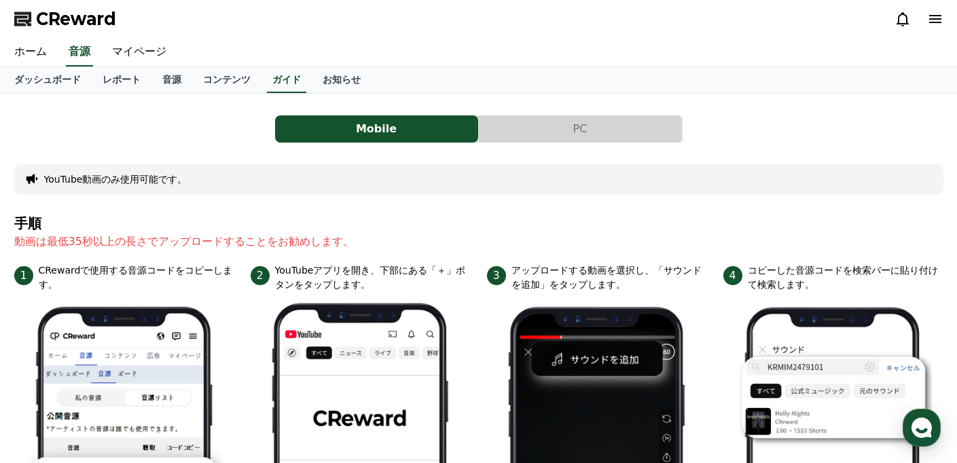
click at [551, 141] on button "PC" at bounding box center [580, 128] width 203 height 27
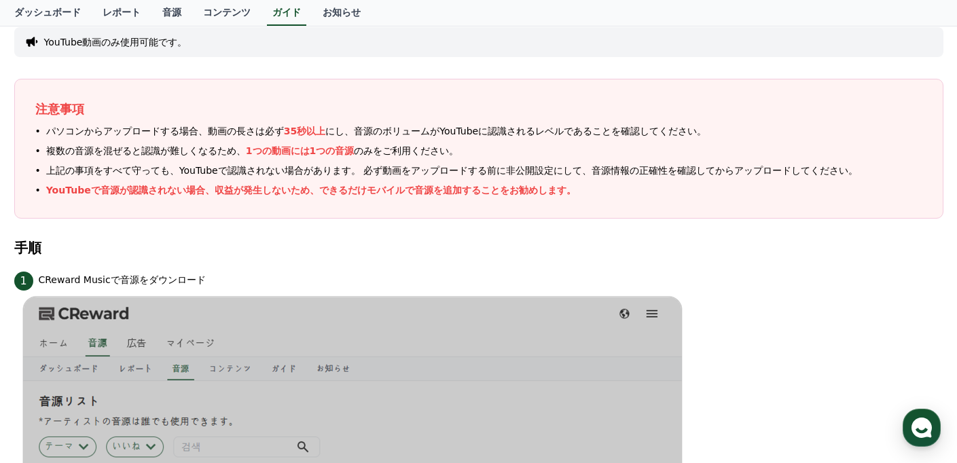
scroll to position [146, 0]
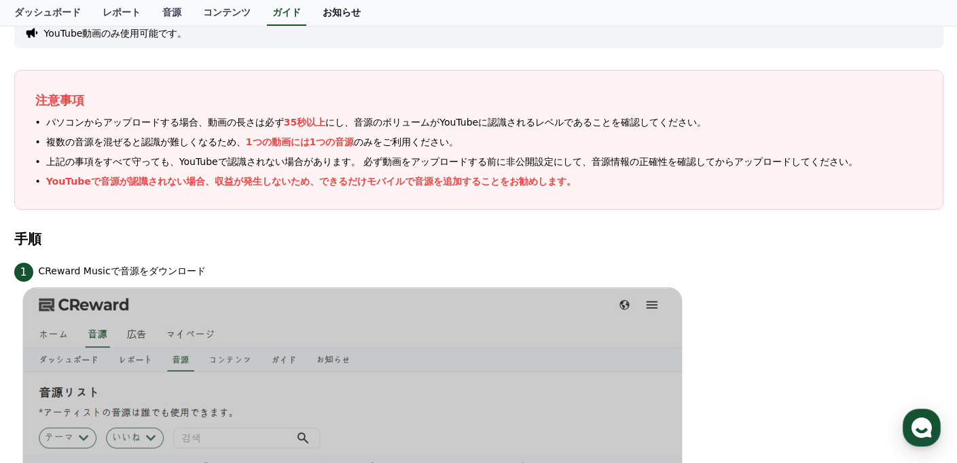
click at [336, 13] on link "お知らせ" at bounding box center [342, 13] width 60 height 26
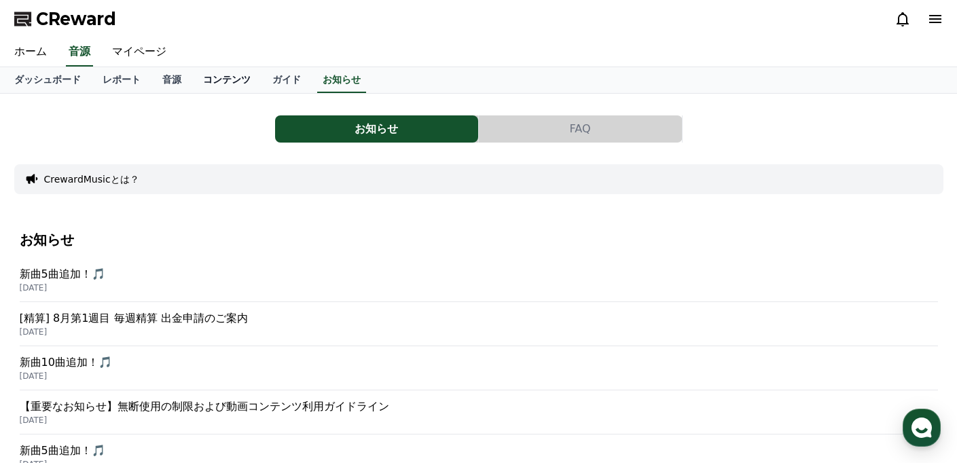
click at [224, 73] on link "コンテンツ" at bounding box center [226, 80] width 69 height 26
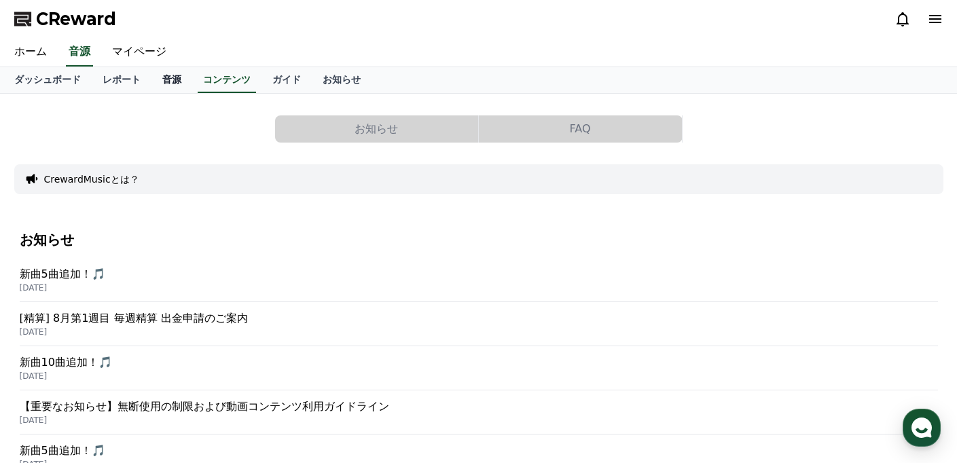
click at [172, 77] on link "音源" at bounding box center [171, 80] width 41 height 26
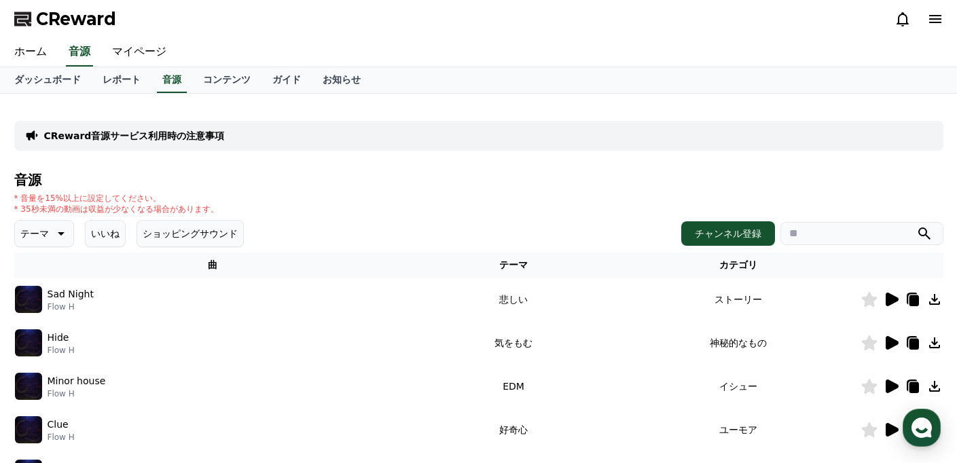
click at [892, 297] on icon at bounding box center [892, 300] width 13 height 14
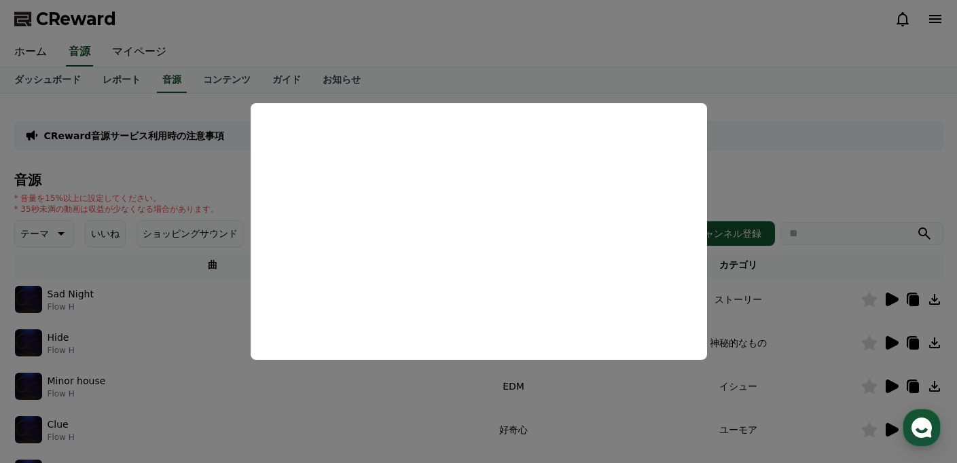
click at [806, 151] on button "close modal" at bounding box center [478, 231] width 957 height 463
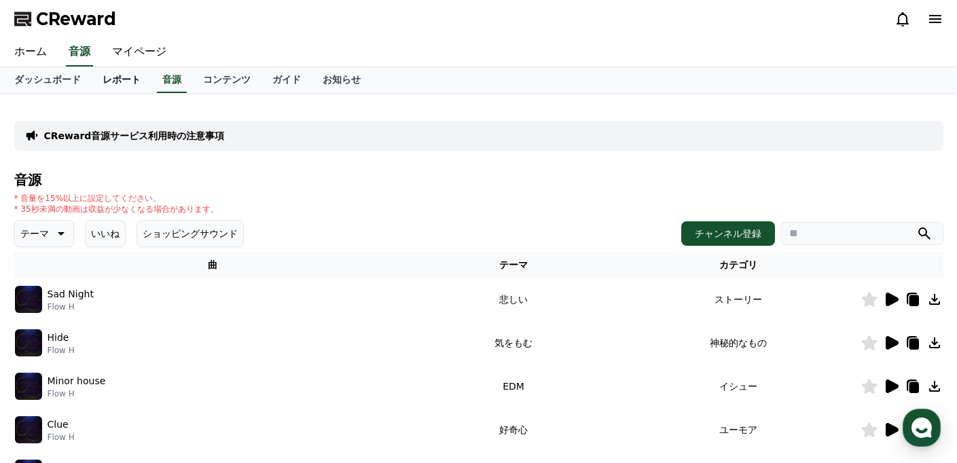
click at [139, 74] on link "レポート" at bounding box center [122, 80] width 60 height 26
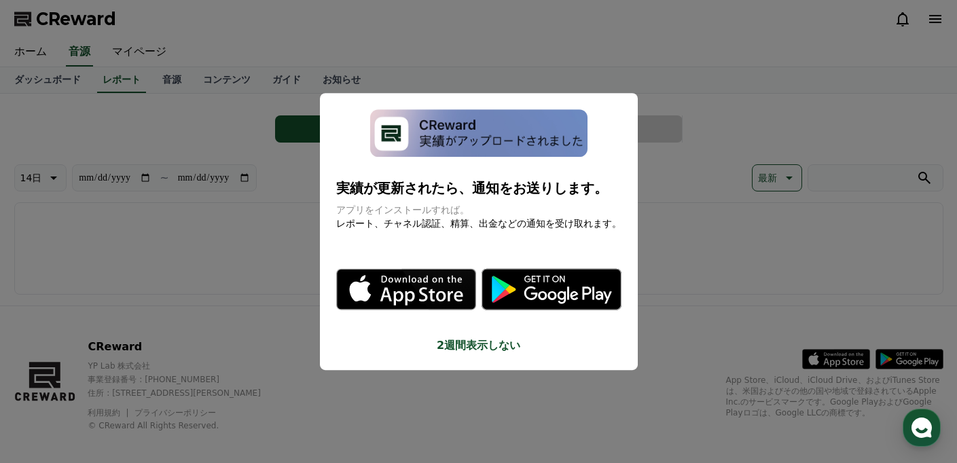
click at [497, 346] on button "2週間表示しない" at bounding box center [478, 346] width 285 height 16
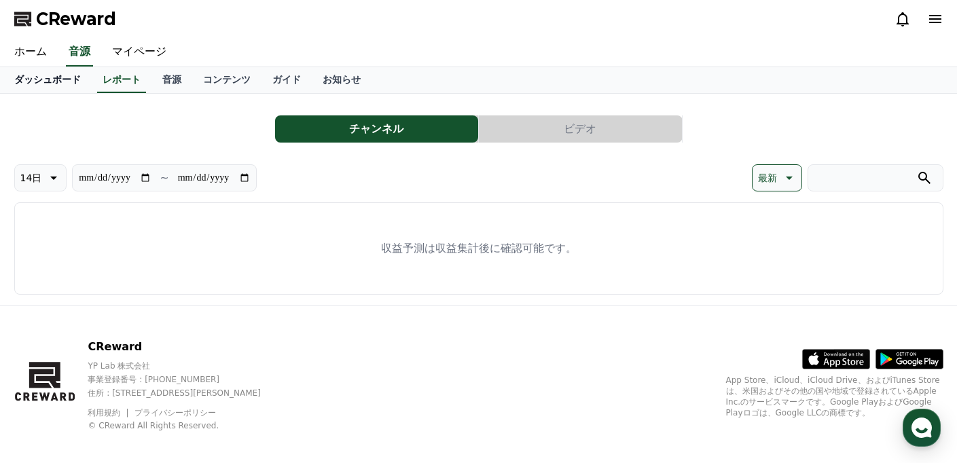
click at [38, 85] on link "ダッシュボード" at bounding box center [47, 80] width 88 height 26
